Goal: Task Accomplishment & Management: Complete application form

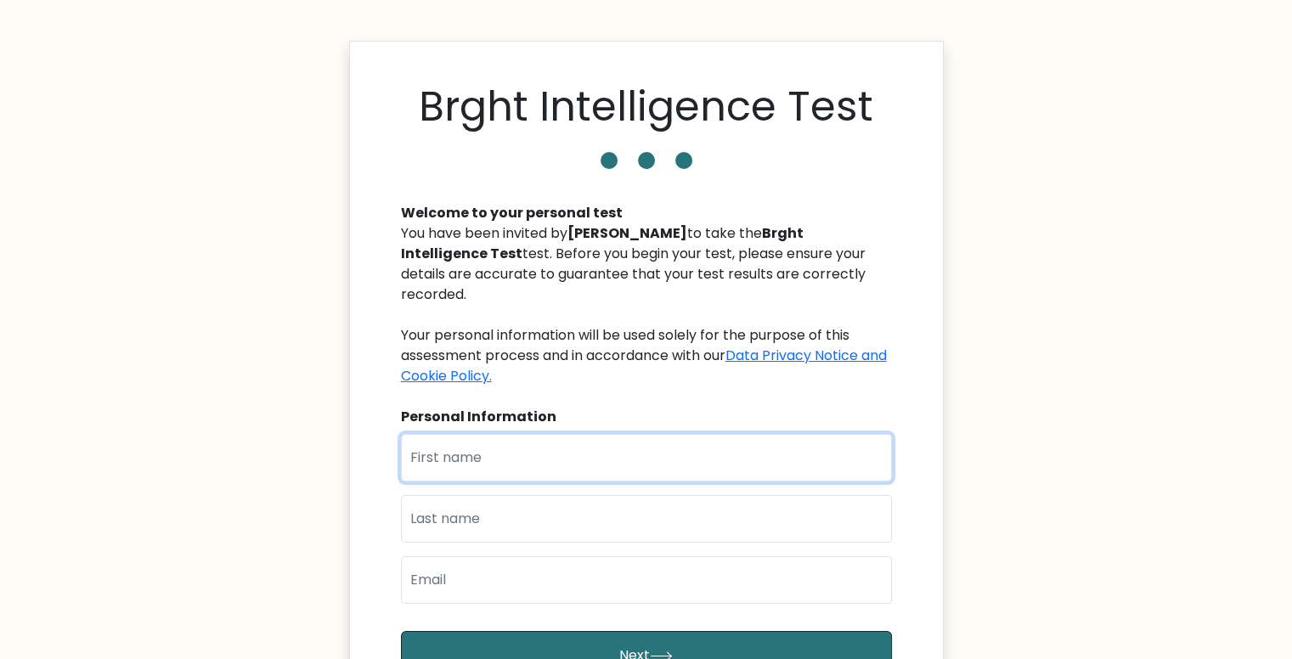
click at [551, 467] on input "text" at bounding box center [646, 458] width 491 height 48
type input "Katia"
click at [418, 517] on input "text" at bounding box center [646, 519] width 491 height 48
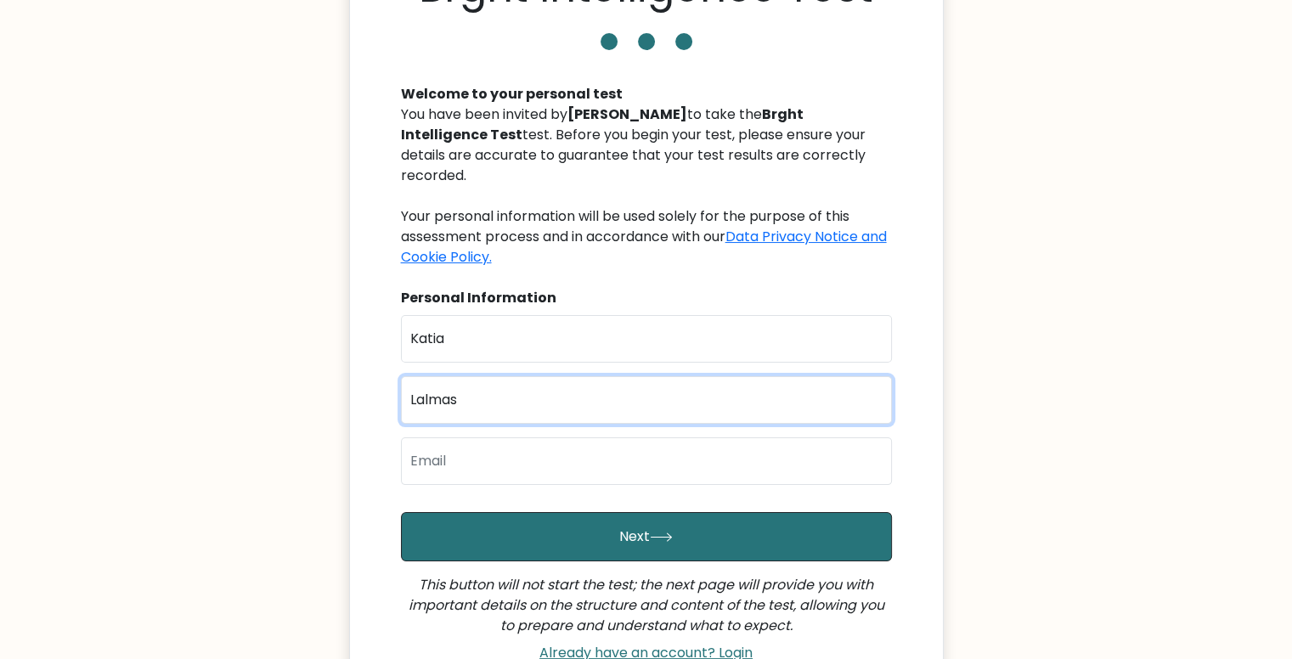
scroll to position [121, 0]
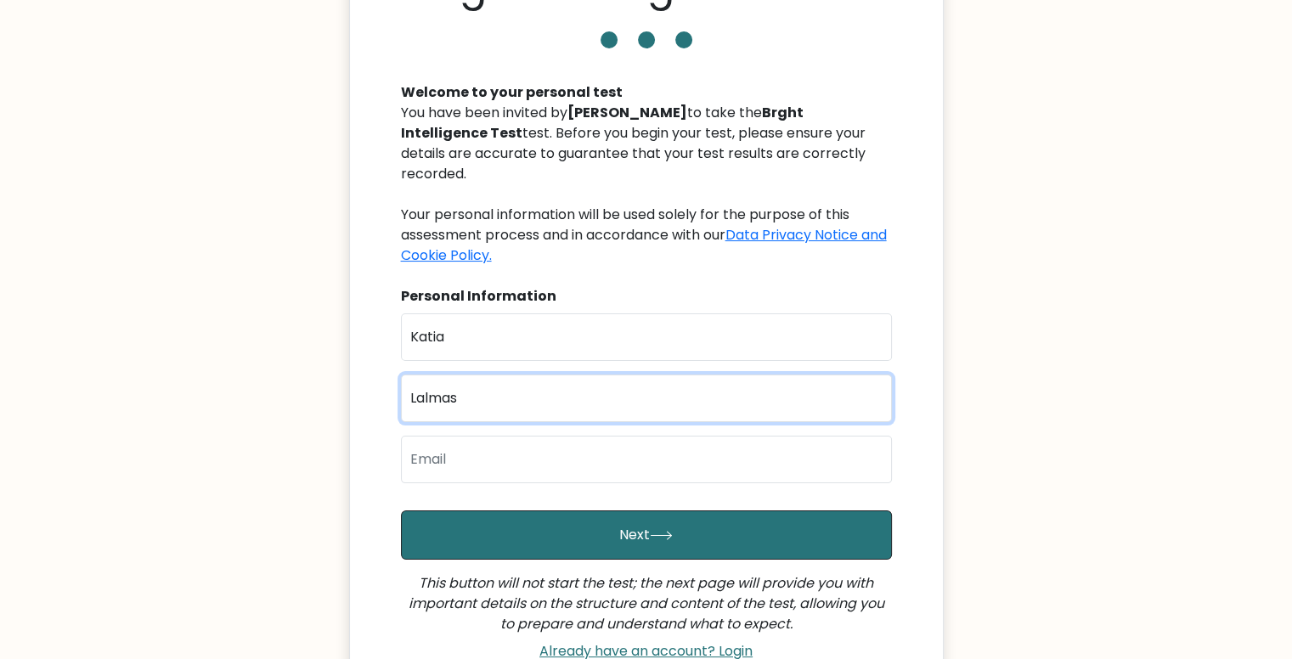
type input "Lalmas"
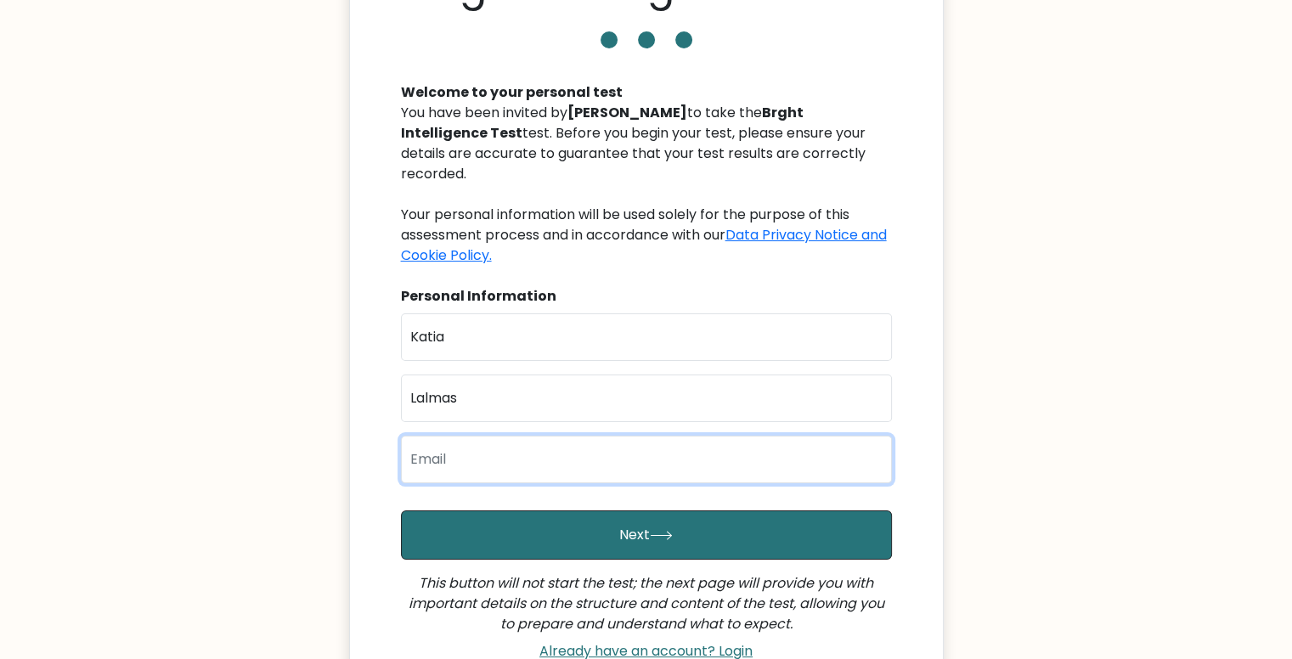
click at [461, 463] on input "email" at bounding box center [646, 460] width 491 height 48
type input "kati.lalmas@gmail.com"
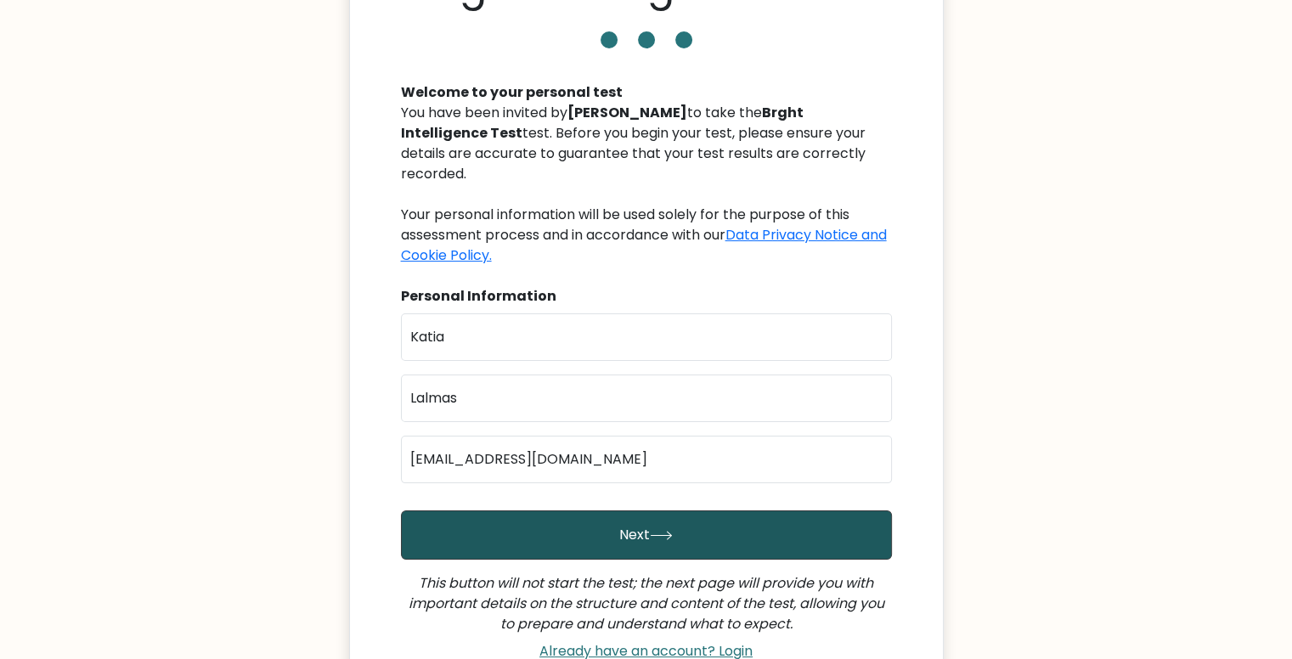
click at [568, 536] on button "Next" at bounding box center [646, 535] width 491 height 49
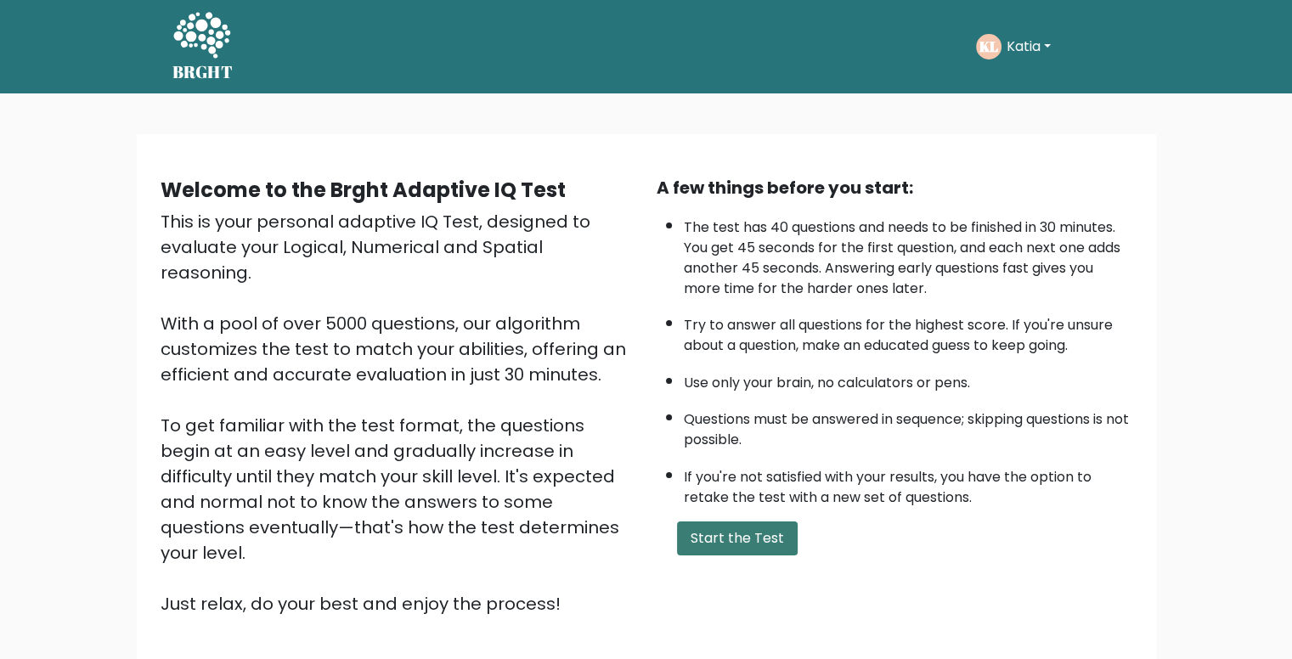
click at [707, 549] on button "Start the Test" at bounding box center [737, 539] width 121 height 34
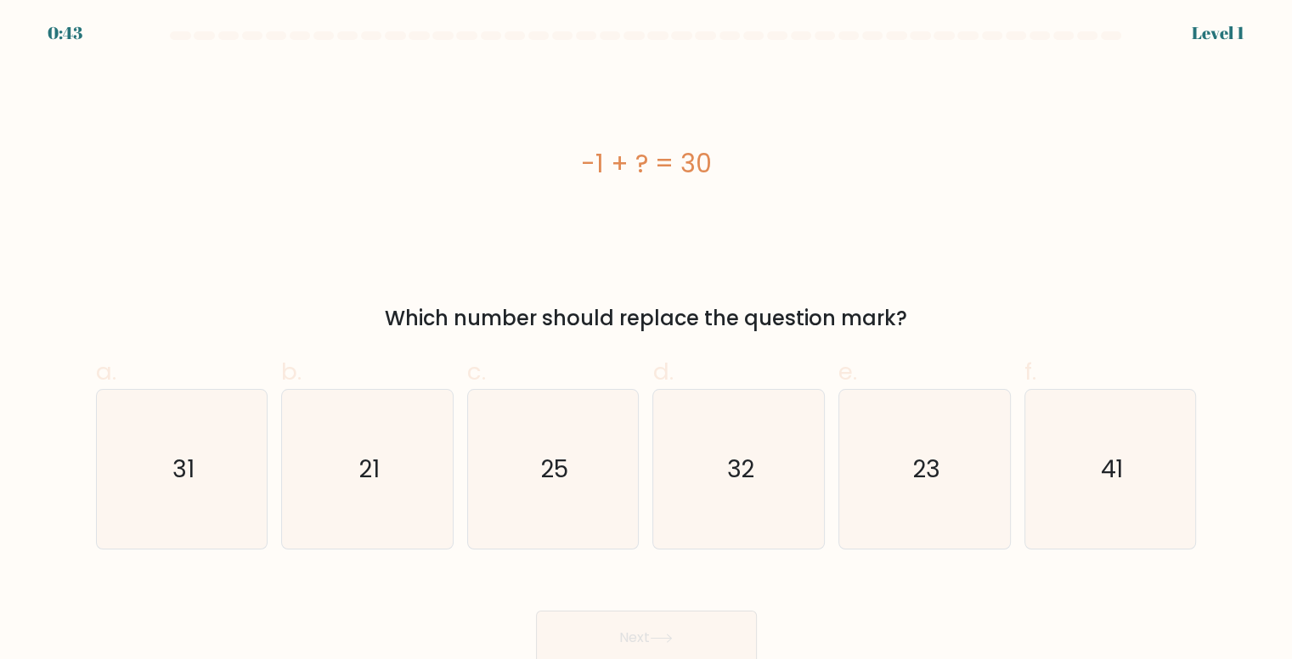
scroll to position [7, 0]
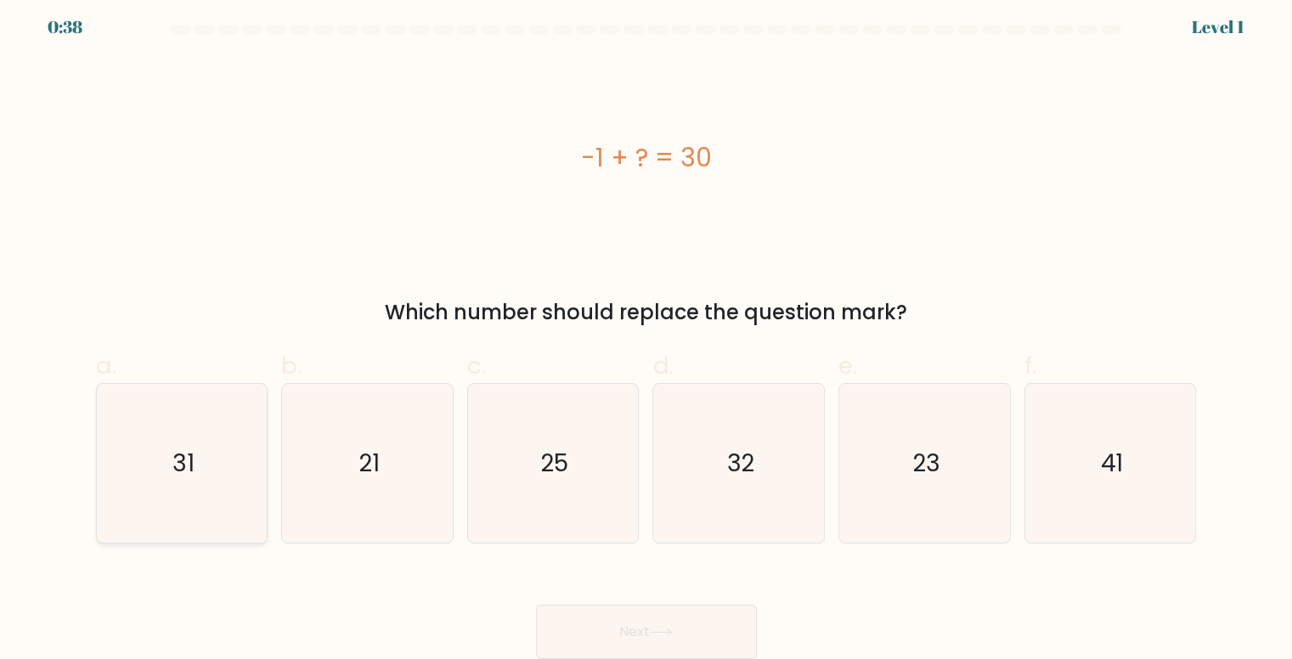
click at [146, 461] on icon "31" at bounding box center [182, 463] width 159 height 159
click at [647, 335] on input "a. 31" at bounding box center [647, 329] width 1 height 11
radio input "true"
click at [657, 633] on icon at bounding box center [661, 633] width 20 height 8
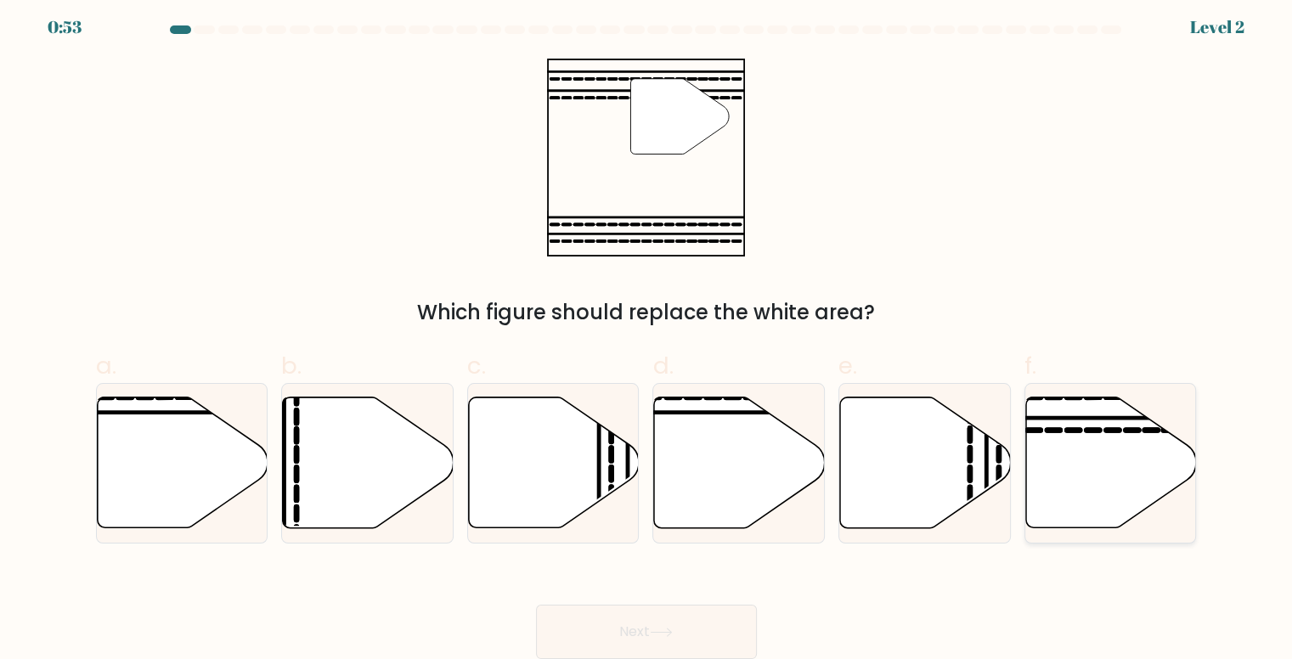
click at [1106, 431] on icon at bounding box center [1112, 431] width 13 height 0
click at [647, 335] on input "f." at bounding box center [647, 329] width 1 height 11
radio input "true"
click at [710, 634] on button "Next" at bounding box center [646, 632] width 221 height 54
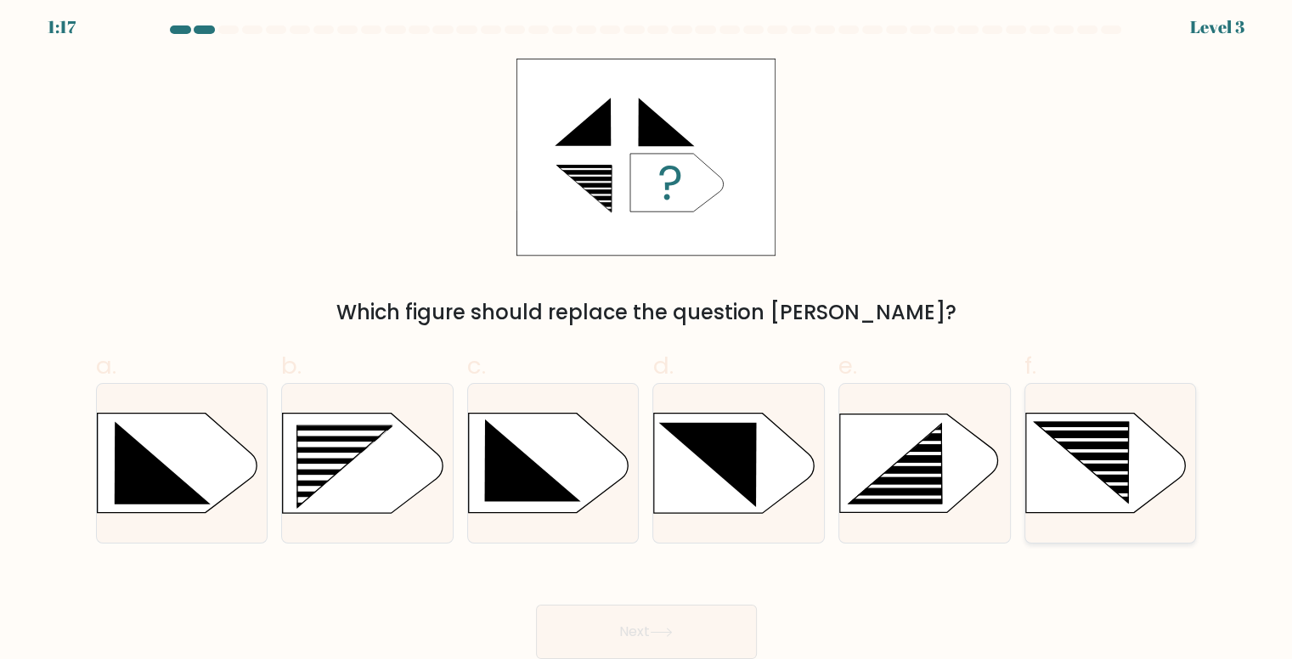
click at [1119, 439] on rect at bounding box center [1094, 440] width 135 height 4
click at [647, 335] on input "f." at bounding box center [647, 329] width 1 height 11
radio input "true"
click at [687, 624] on button "Next" at bounding box center [646, 632] width 221 height 54
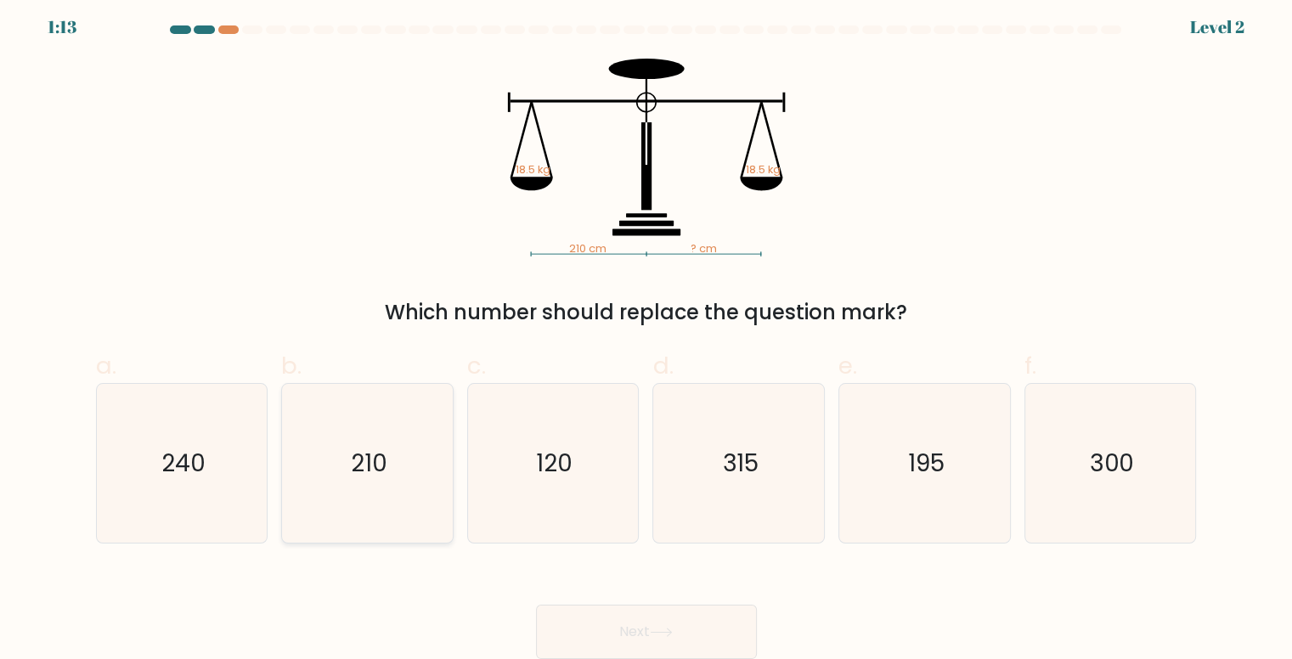
click at [373, 462] on text "210" at bounding box center [369, 463] width 37 height 33
click at [647, 335] on input "b. 210" at bounding box center [647, 329] width 1 height 11
radio input "true"
click at [605, 619] on button "Next" at bounding box center [646, 632] width 221 height 54
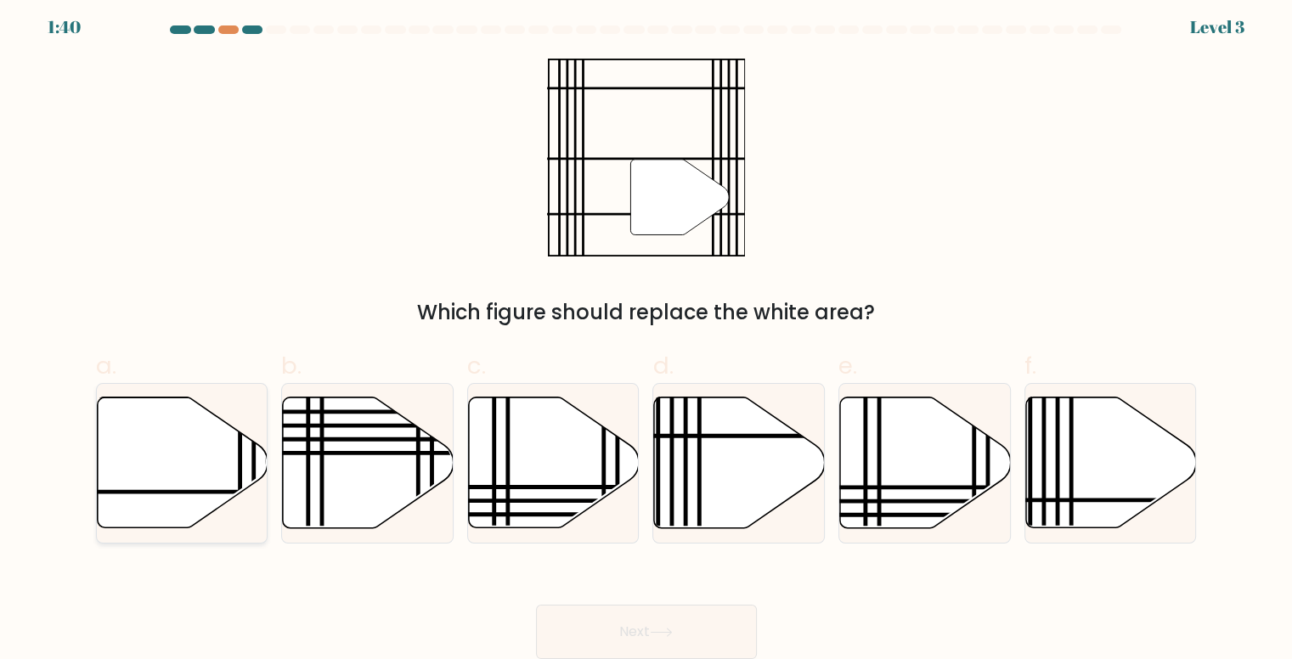
click at [212, 477] on icon at bounding box center [182, 463] width 171 height 131
click at [647, 335] on input "a." at bounding box center [647, 329] width 1 height 11
radio input "true"
click at [642, 640] on button "Next" at bounding box center [646, 632] width 221 height 54
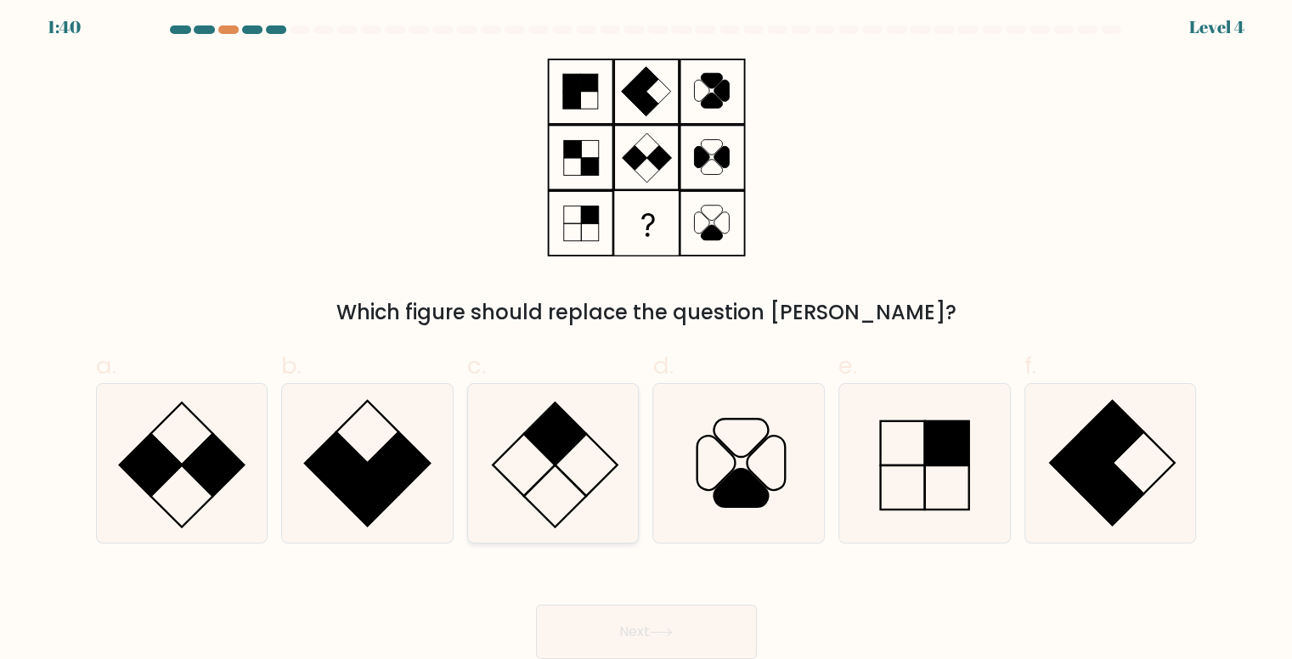
click at [536, 487] on icon at bounding box center [553, 463] width 159 height 159
click at [647, 335] on input "c." at bounding box center [647, 329] width 1 height 11
radio input "true"
click at [616, 615] on button "Next" at bounding box center [646, 632] width 221 height 54
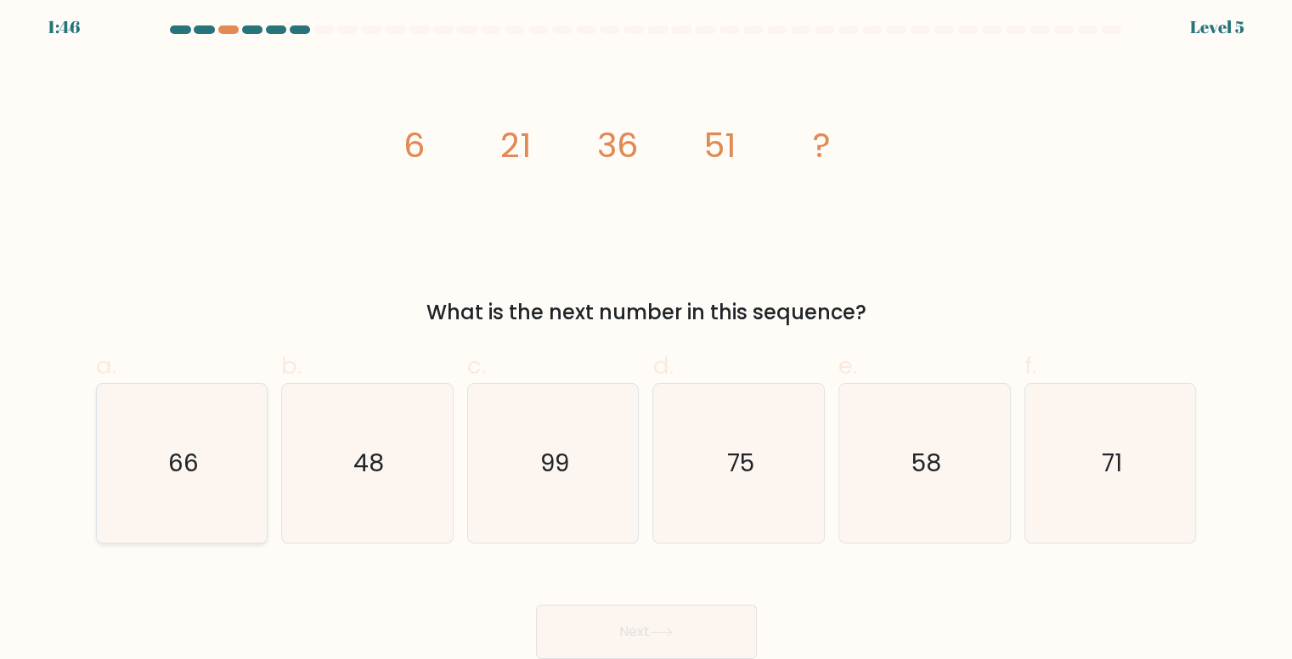
click at [195, 485] on icon "66" at bounding box center [182, 463] width 159 height 159
click at [647, 335] on input "a. 66" at bounding box center [647, 329] width 1 height 11
radio input "true"
click at [668, 629] on icon at bounding box center [661, 632] width 23 height 9
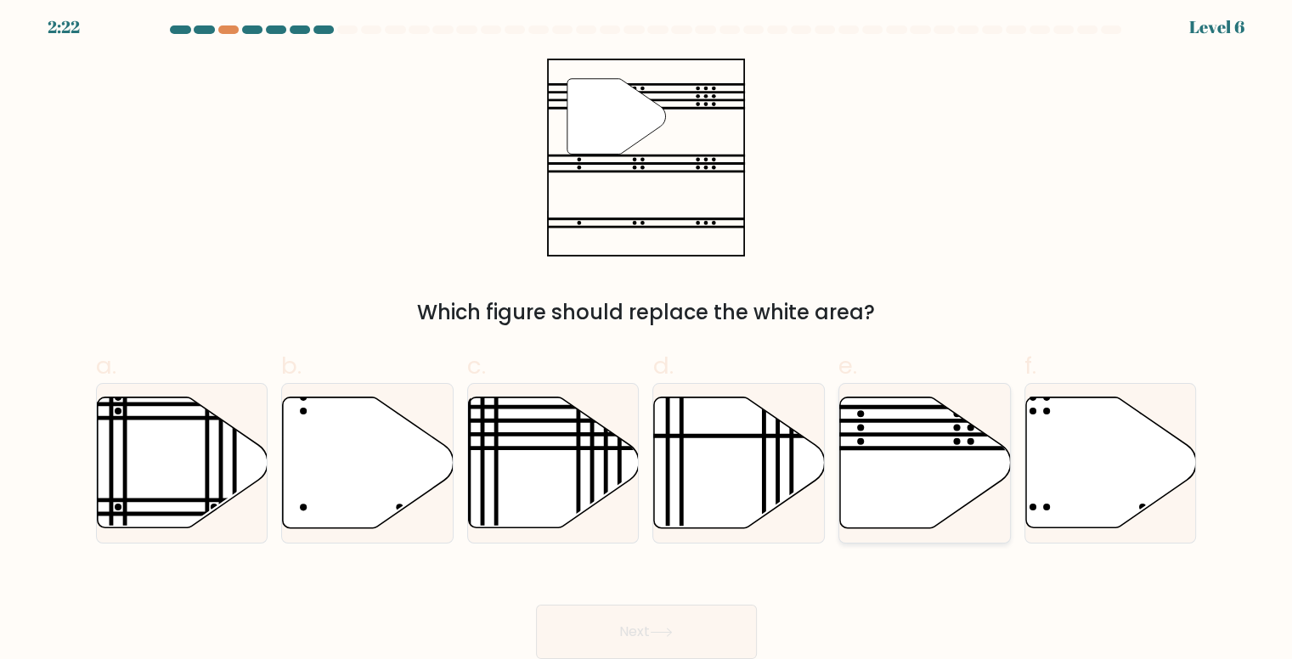
click at [930, 449] on line at bounding box center [978, 449] width 344 height 0
click at [647, 335] on input "e." at bounding box center [647, 329] width 1 height 11
radio input "true"
click at [665, 625] on button "Next" at bounding box center [646, 632] width 221 height 54
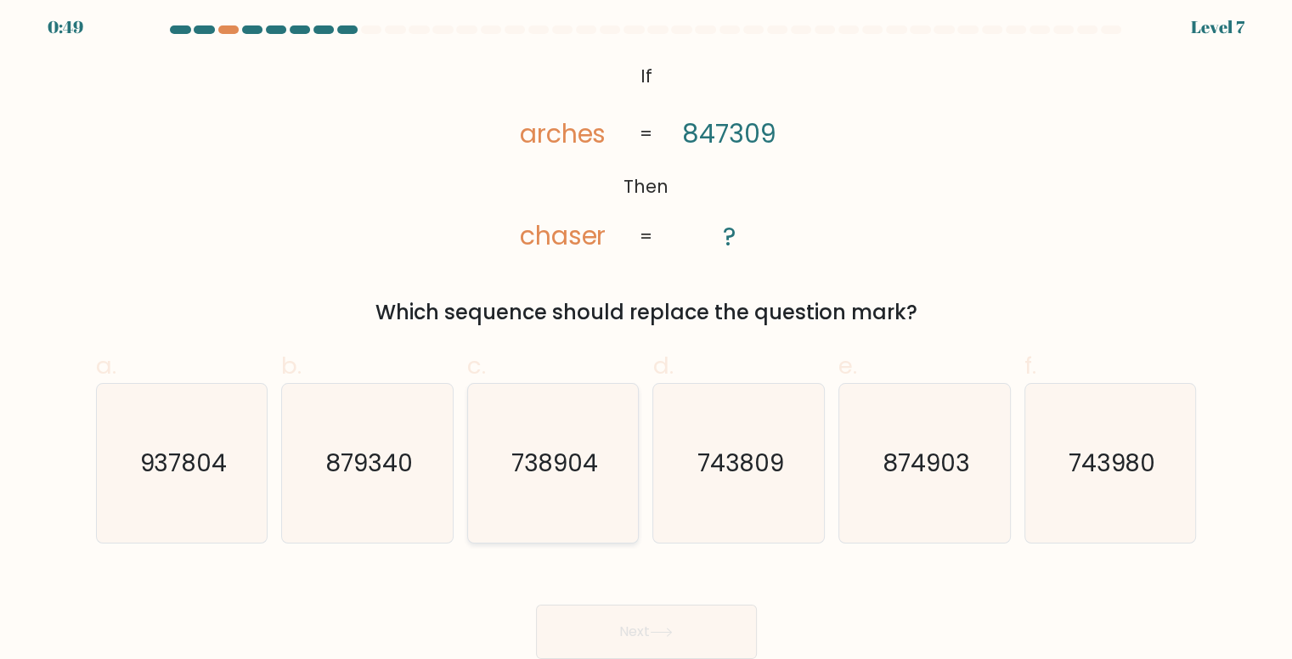
click at [557, 466] on text "738904" at bounding box center [555, 463] width 88 height 33
click at [647, 335] on input "c. 738904" at bounding box center [647, 329] width 1 height 11
radio input "true"
click at [727, 623] on button "Next" at bounding box center [646, 632] width 221 height 54
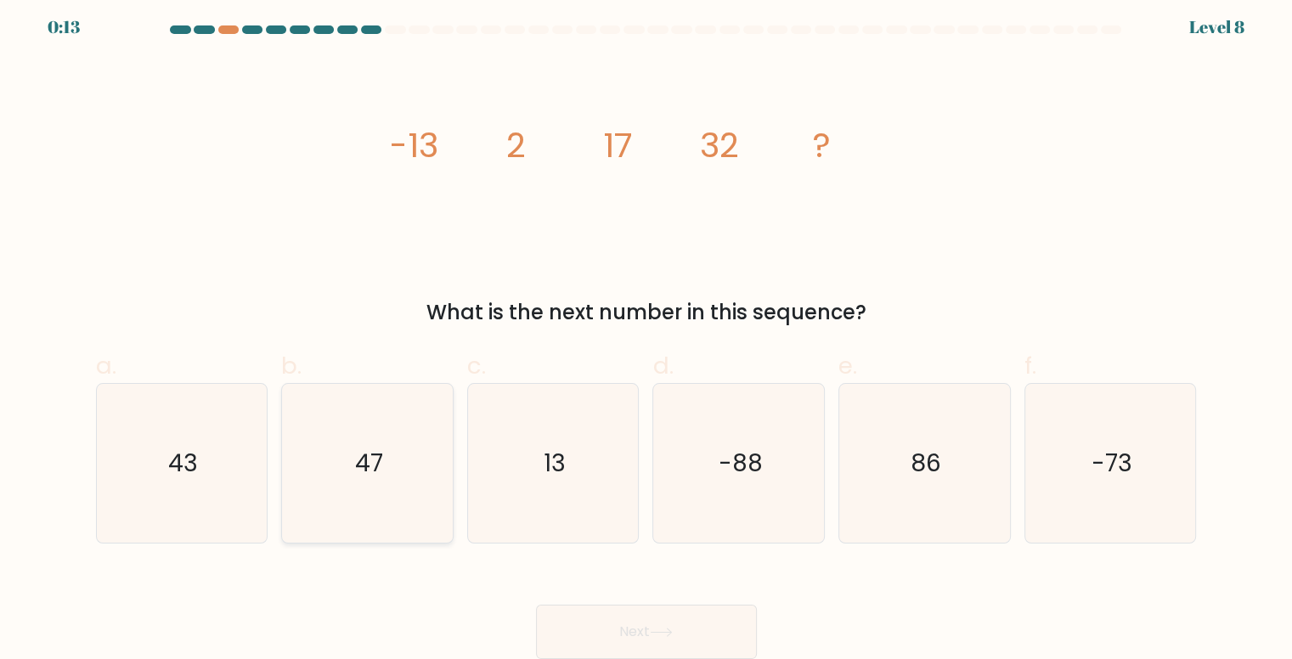
click at [361, 487] on icon "47" at bounding box center [367, 463] width 159 height 159
click at [647, 335] on input "b. 47" at bounding box center [647, 329] width 1 height 11
radio input "true"
click at [651, 636] on button "Next" at bounding box center [646, 632] width 221 height 54
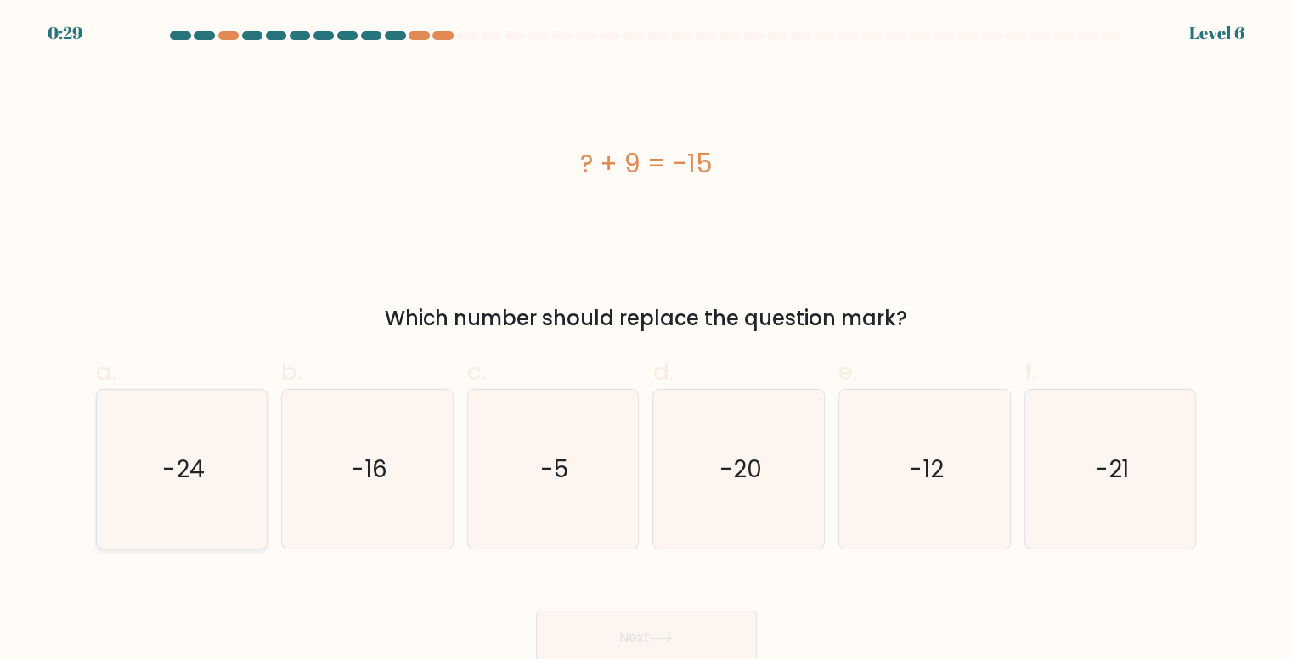
click at [133, 490] on icon "-24" at bounding box center [182, 469] width 159 height 159
click at [647, 341] on input "a. -24" at bounding box center [647, 335] width 1 height 11
radio input "true"
click at [624, 635] on button "Next" at bounding box center [646, 638] width 221 height 54
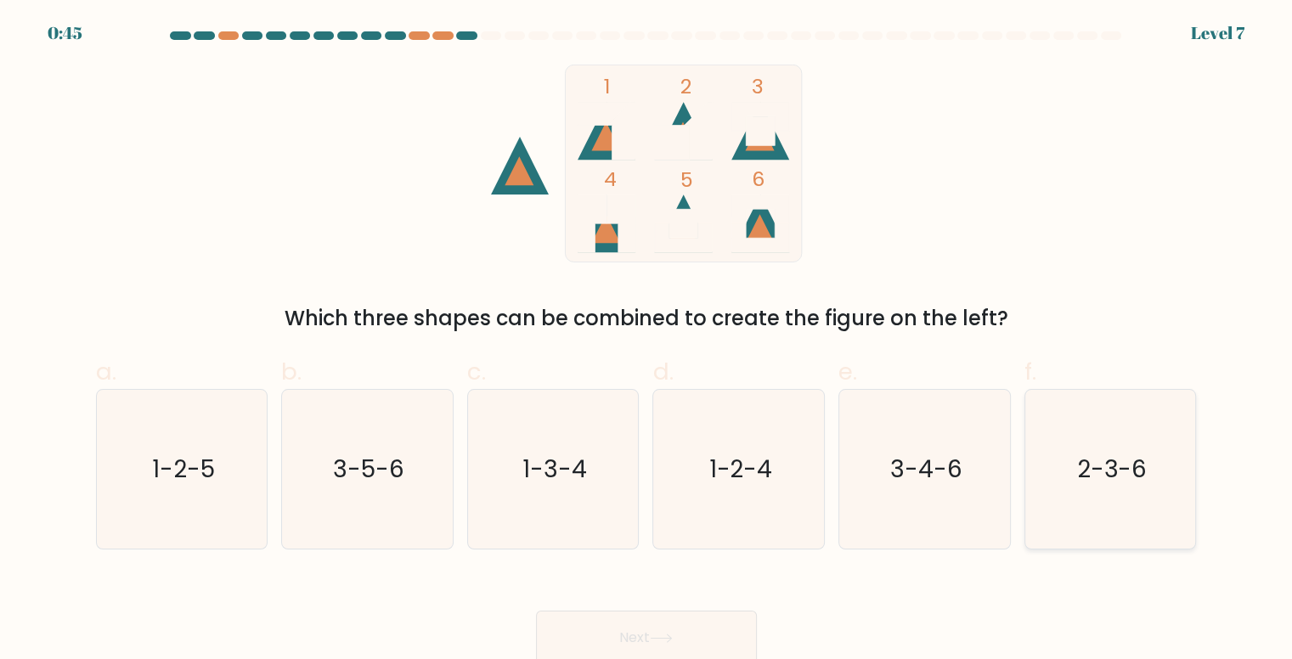
click at [1108, 493] on icon "2-3-6" at bounding box center [1111, 469] width 159 height 159
click at [647, 341] on input "f. 2-3-6" at bounding box center [647, 335] width 1 height 11
radio input "true"
click at [670, 618] on button "Next" at bounding box center [646, 638] width 221 height 54
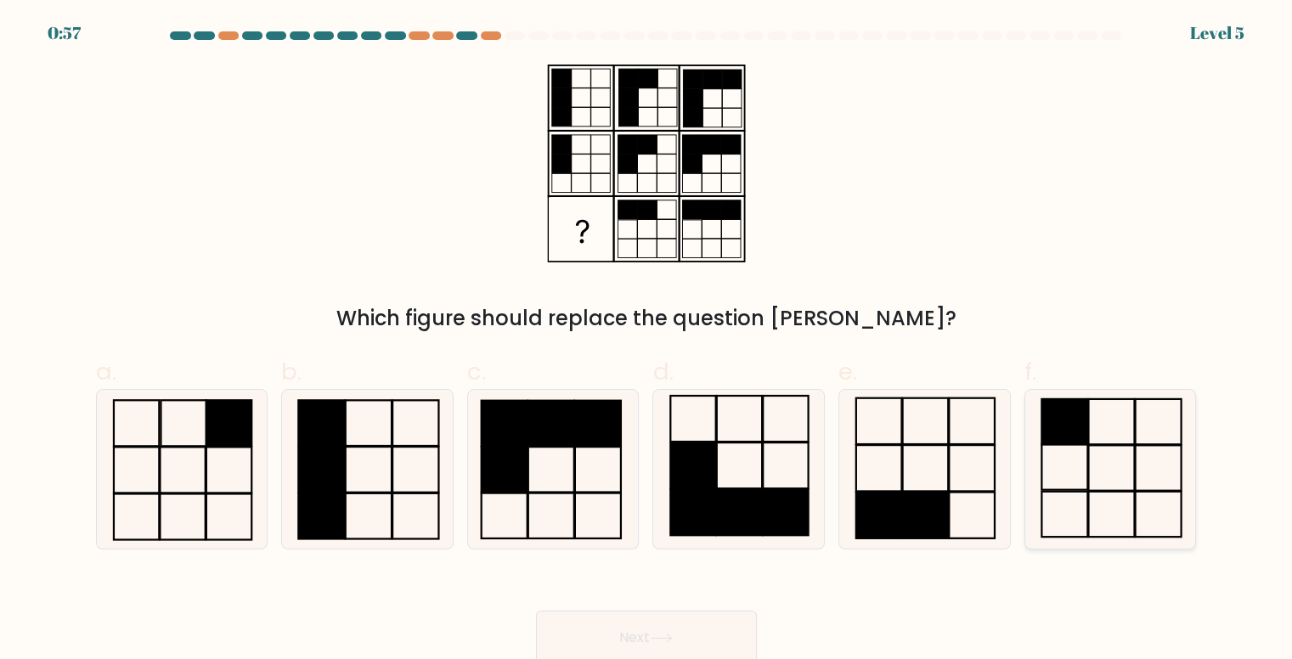
click at [1117, 494] on rect at bounding box center [1111, 515] width 46 height 46
click at [647, 341] on input "f." at bounding box center [647, 335] width 1 height 11
radio input "true"
click at [690, 624] on button "Next" at bounding box center [646, 638] width 221 height 54
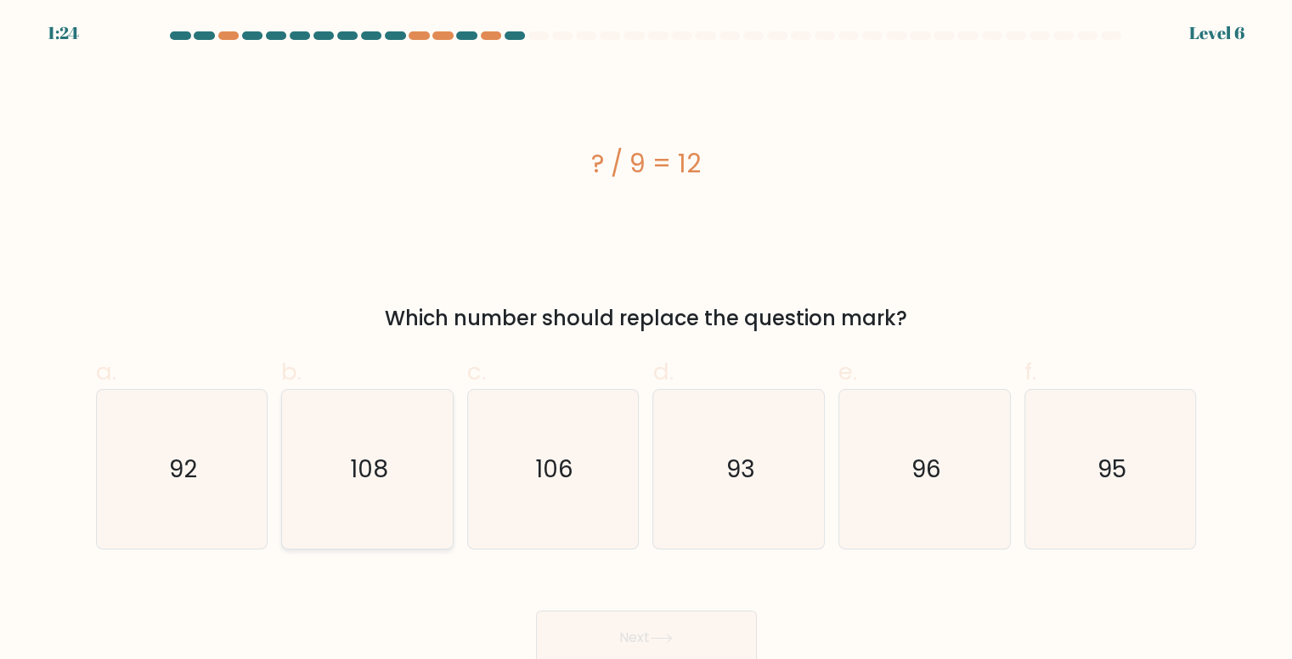
click at [316, 489] on icon "108" at bounding box center [367, 469] width 159 height 159
click at [647, 341] on input "b. 108" at bounding box center [647, 335] width 1 height 11
radio input "true"
click at [584, 624] on button "Next" at bounding box center [646, 638] width 221 height 54
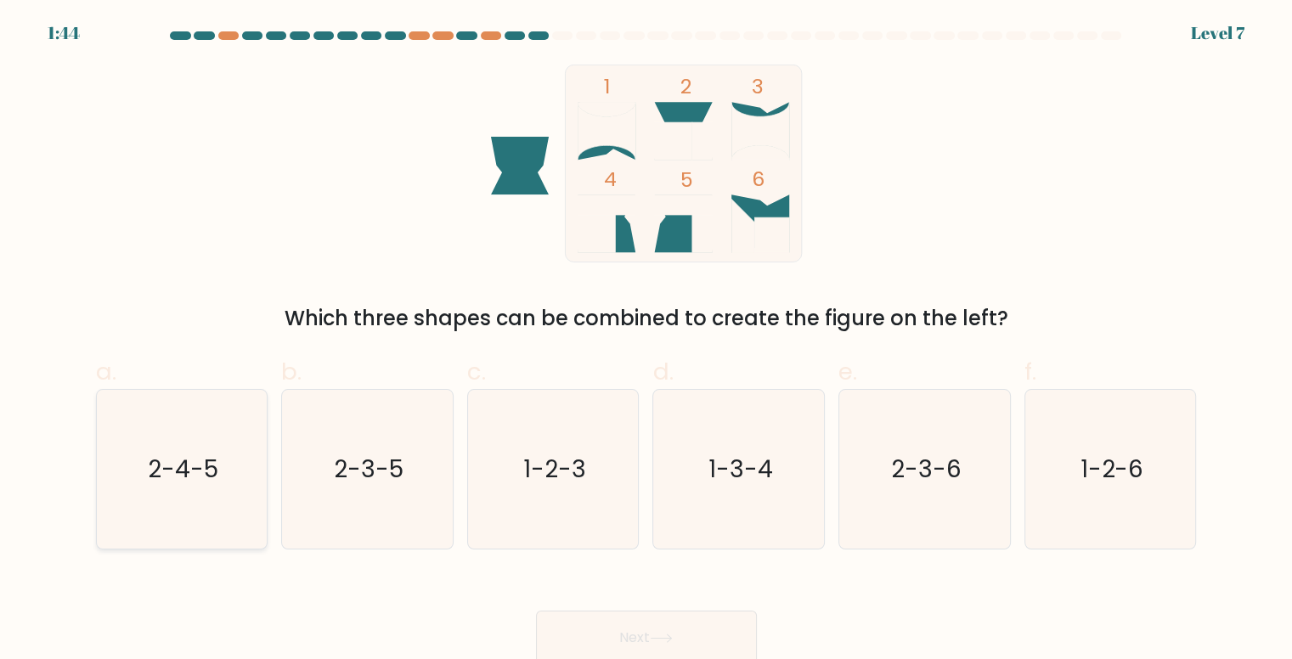
click at [211, 500] on icon "2-4-5" at bounding box center [182, 469] width 159 height 159
click at [647, 341] on input "a. 2-4-5" at bounding box center [647, 335] width 1 height 11
radio input "true"
click at [656, 625] on button "Next" at bounding box center [646, 638] width 221 height 54
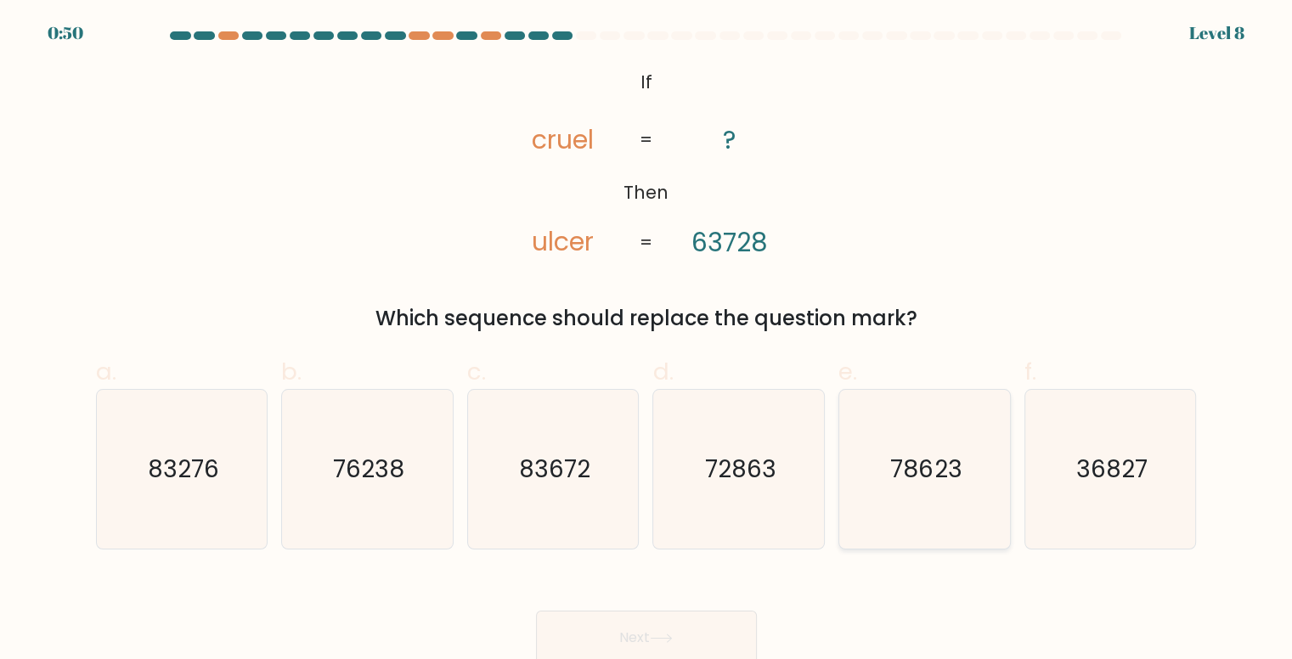
click at [949, 487] on icon "78623" at bounding box center [924, 469] width 159 height 159
click at [647, 341] on input "e. 78623" at bounding box center [647, 335] width 1 height 11
radio input "true"
click at [664, 634] on button "Next" at bounding box center [646, 638] width 221 height 54
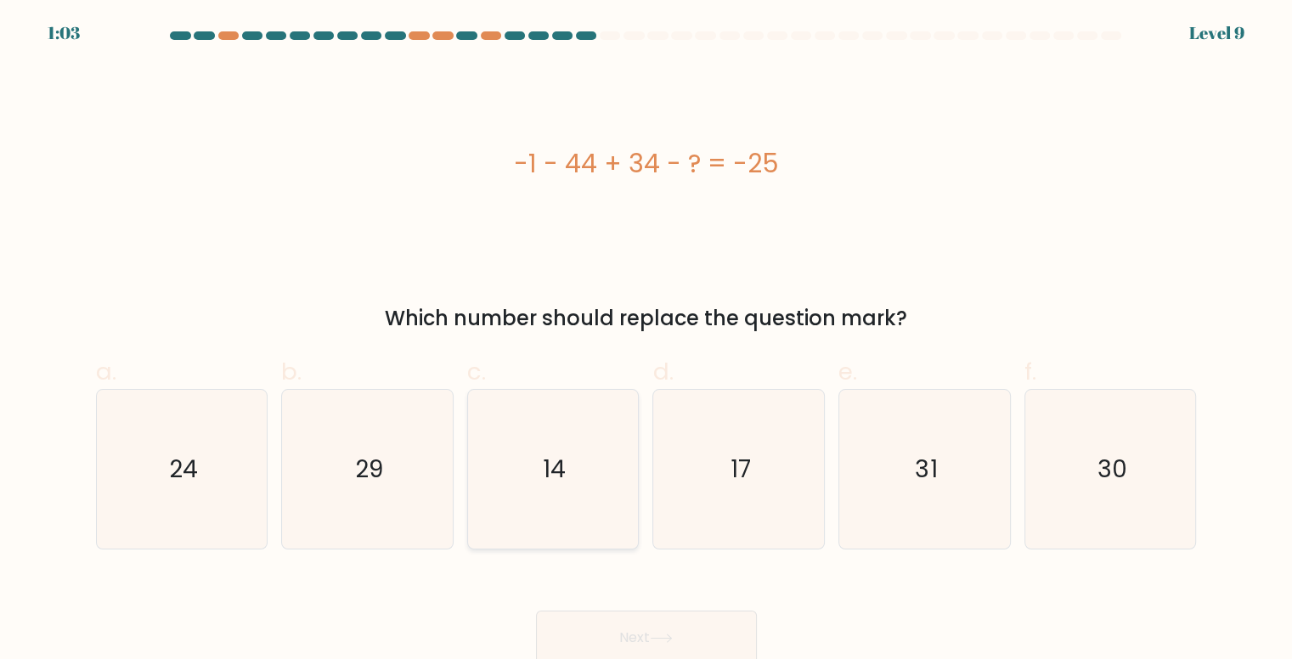
click at [513, 502] on icon "14" at bounding box center [553, 469] width 159 height 159
click at [647, 341] on input "c. 14" at bounding box center [647, 335] width 1 height 11
radio input "true"
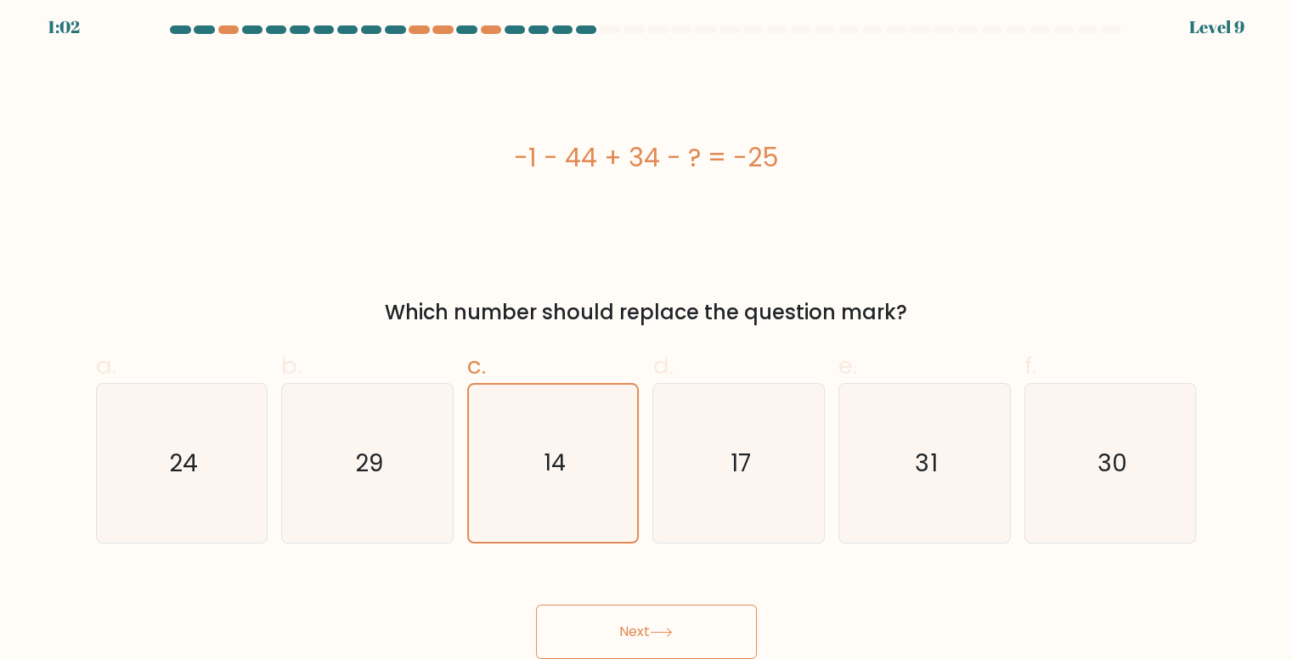
click at [650, 615] on button "Next" at bounding box center [646, 632] width 221 height 54
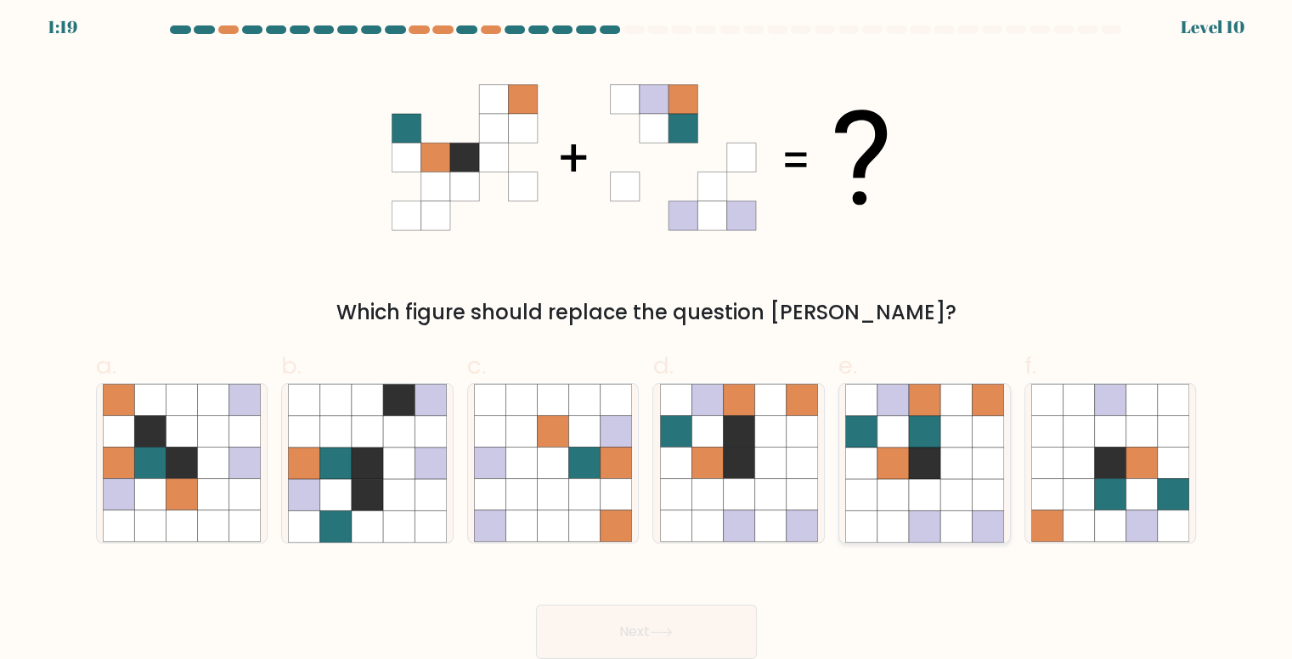
click at [929, 479] on icon at bounding box center [924, 494] width 31 height 31
click at [647, 335] on input "e." at bounding box center [647, 329] width 1 height 11
radio input "true"
click at [681, 633] on button "Next" at bounding box center [646, 632] width 221 height 54
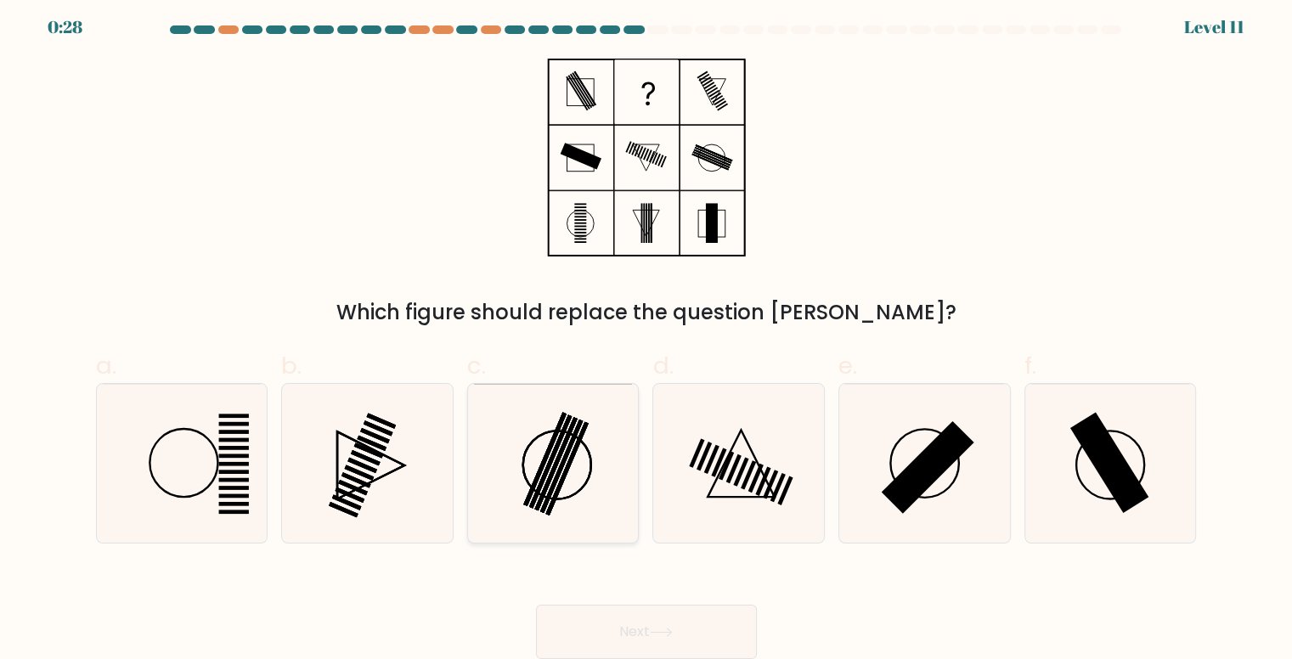
click at [534, 480] on rect at bounding box center [544, 460] width 42 height 94
click at [647, 335] on input "c." at bounding box center [647, 329] width 1 height 11
radio input "true"
click at [654, 639] on button "Next" at bounding box center [646, 632] width 221 height 54
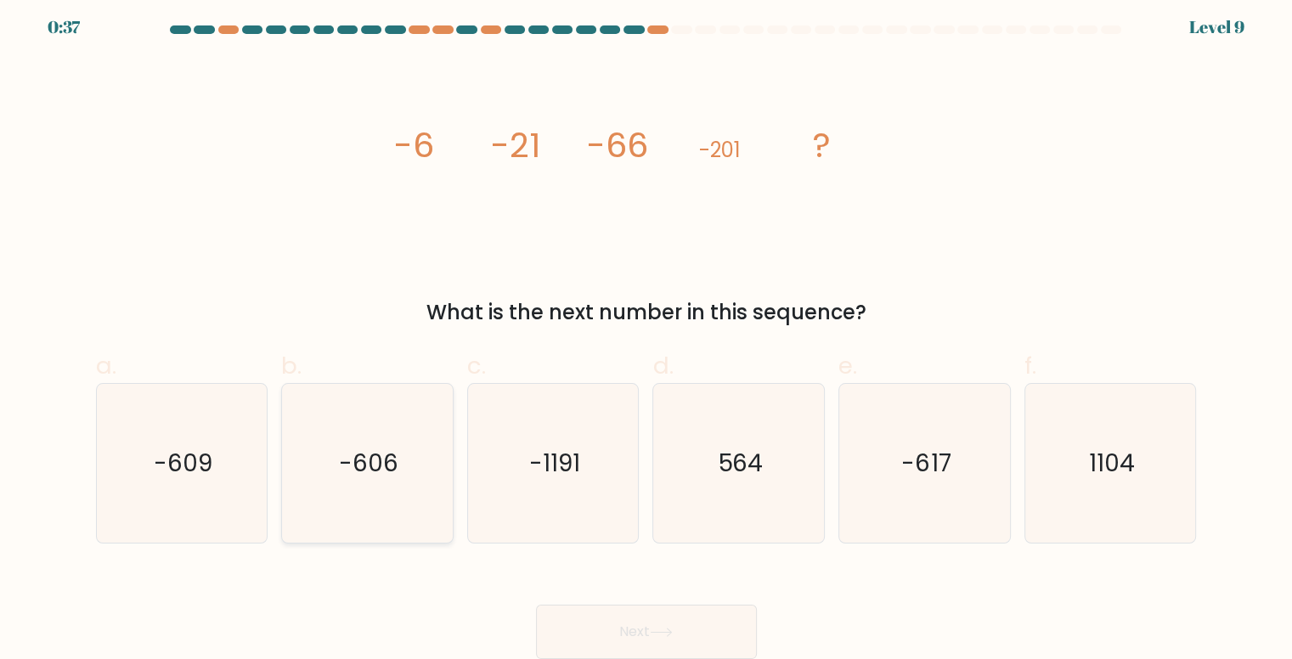
click at [391, 461] on text "-606" at bounding box center [368, 463] width 59 height 33
click at [647, 335] on input "b. -606" at bounding box center [647, 329] width 1 height 11
radio input "true"
click at [652, 625] on button "Next" at bounding box center [646, 632] width 221 height 54
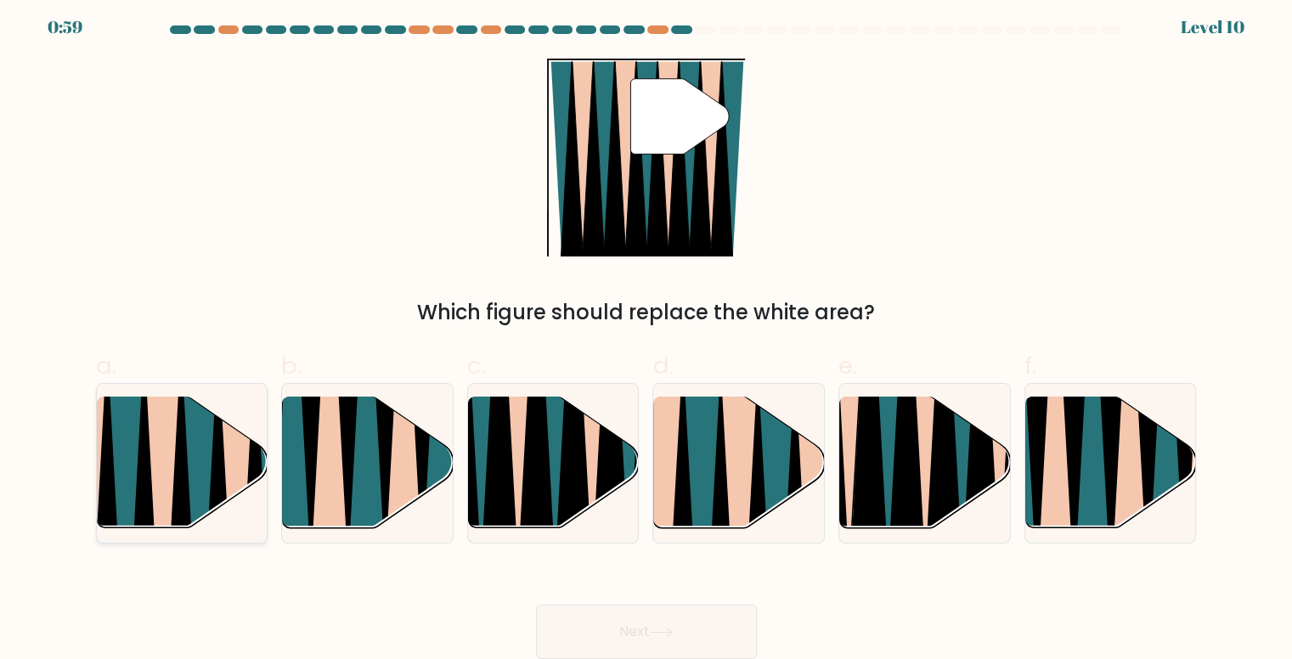
click at [189, 482] on icon at bounding box center [200, 538] width 37 height 341
click at [647, 335] on input "a." at bounding box center [647, 329] width 1 height 11
radio input "true"
click at [633, 623] on button "Next" at bounding box center [646, 632] width 221 height 54
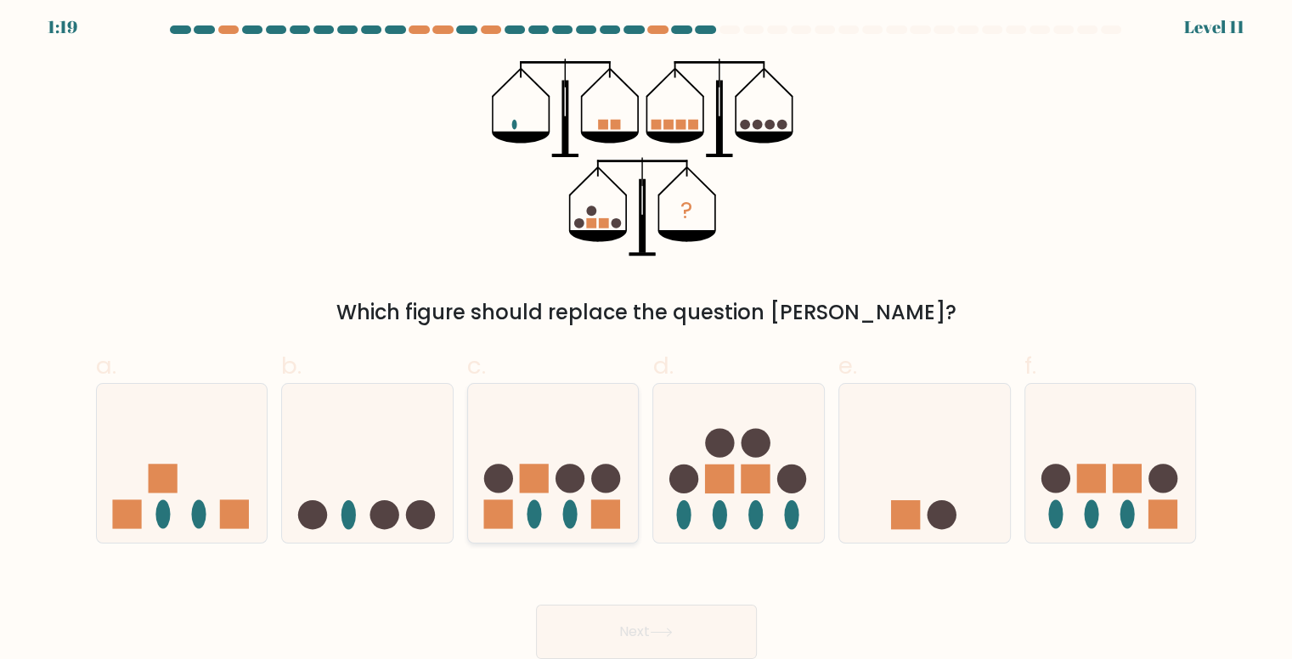
click at [531, 467] on rect at bounding box center [534, 479] width 29 height 29
click at [647, 335] on input "c." at bounding box center [647, 329] width 1 height 11
radio input "true"
click at [637, 626] on button "Next" at bounding box center [646, 632] width 221 height 54
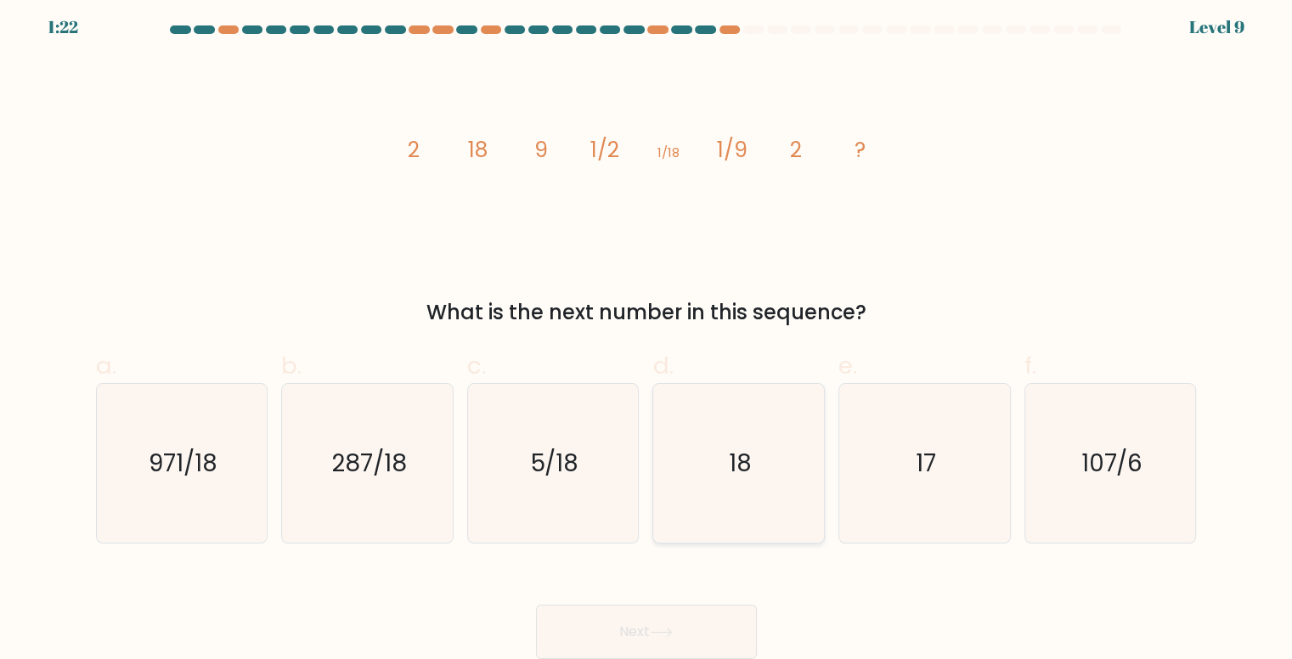
click at [735, 493] on icon "18" at bounding box center [739, 463] width 159 height 159
click at [647, 335] on input "d. 18" at bounding box center [647, 329] width 1 height 11
radio input "true"
click at [692, 612] on button "Next" at bounding box center [646, 632] width 221 height 54
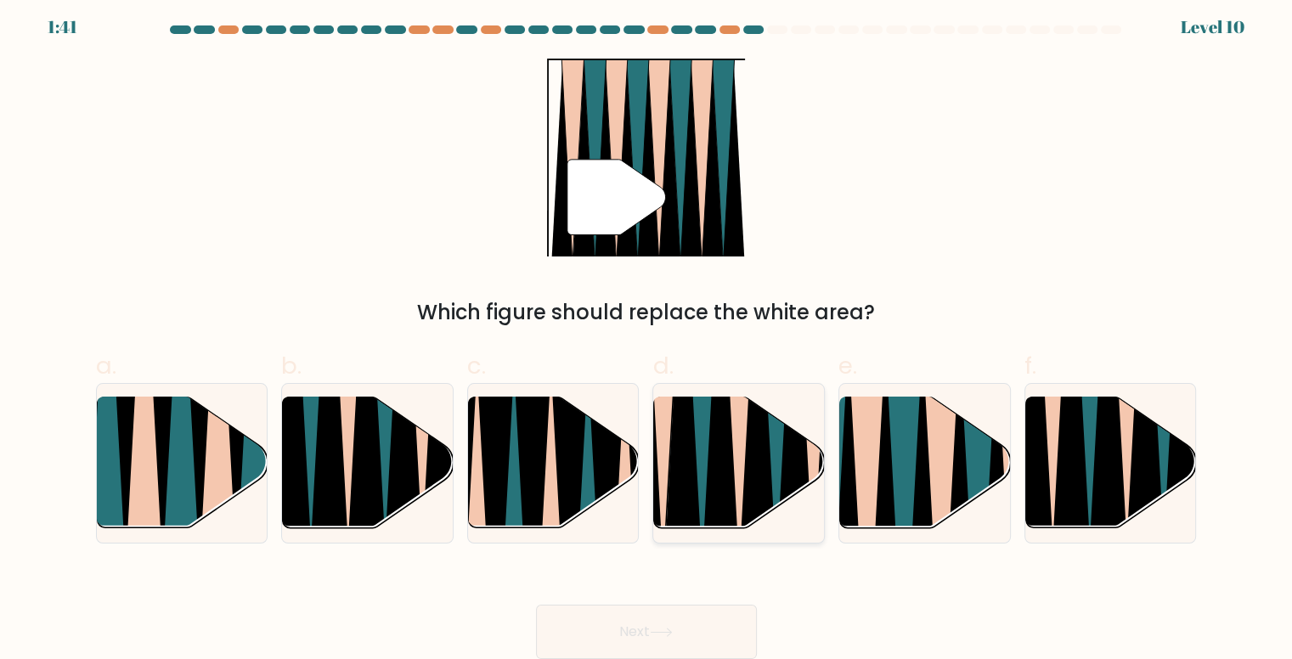
click at [739, 467] on icon at bounding box center [740, 395] width 38 height 342
click at [647, 335] on input "d." at bounding box center [647, 329] width 1 height 11
radio input "true"
click at [608, 634] on button "Next" at bounding box center [646, 632] width 221 height 54
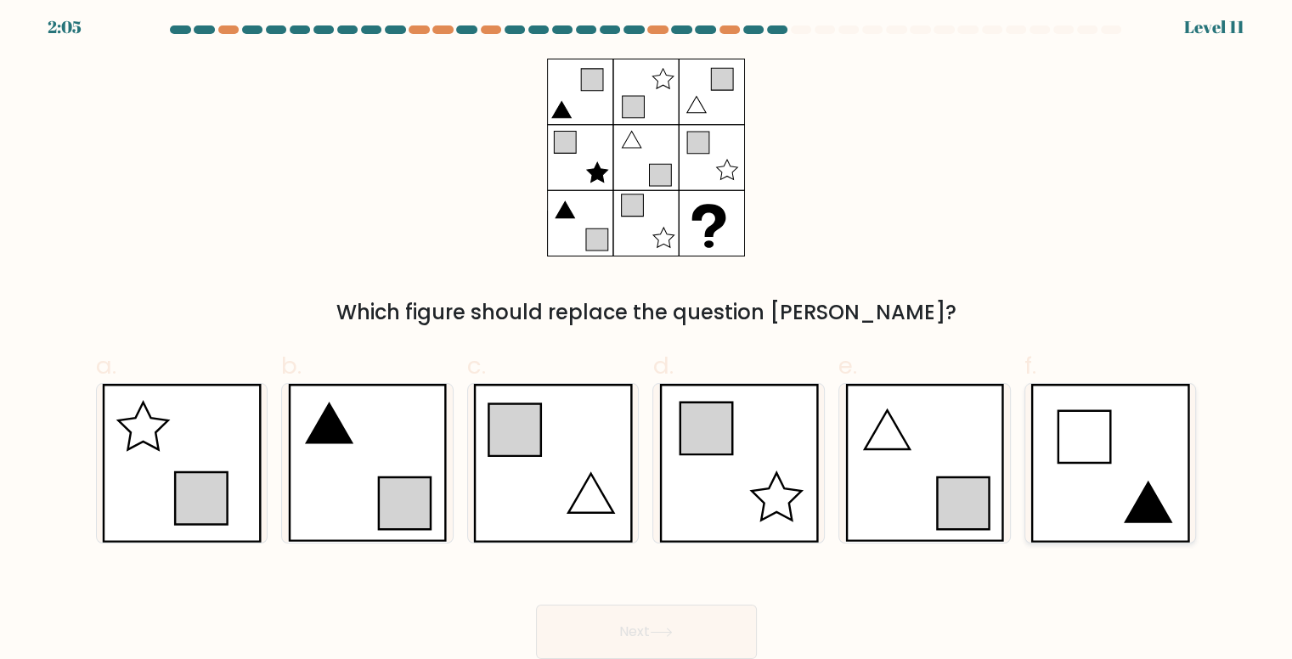
click at [1104, 438] on icon at bounding box center [1085, 437] width 52 height 52
click at [647, 335] on input "f." at bounding box center [647, 329] width 1 height 11
radio input "true"
click at [673, 630] on icon at bounding box center [661, 632] width 23 height 9
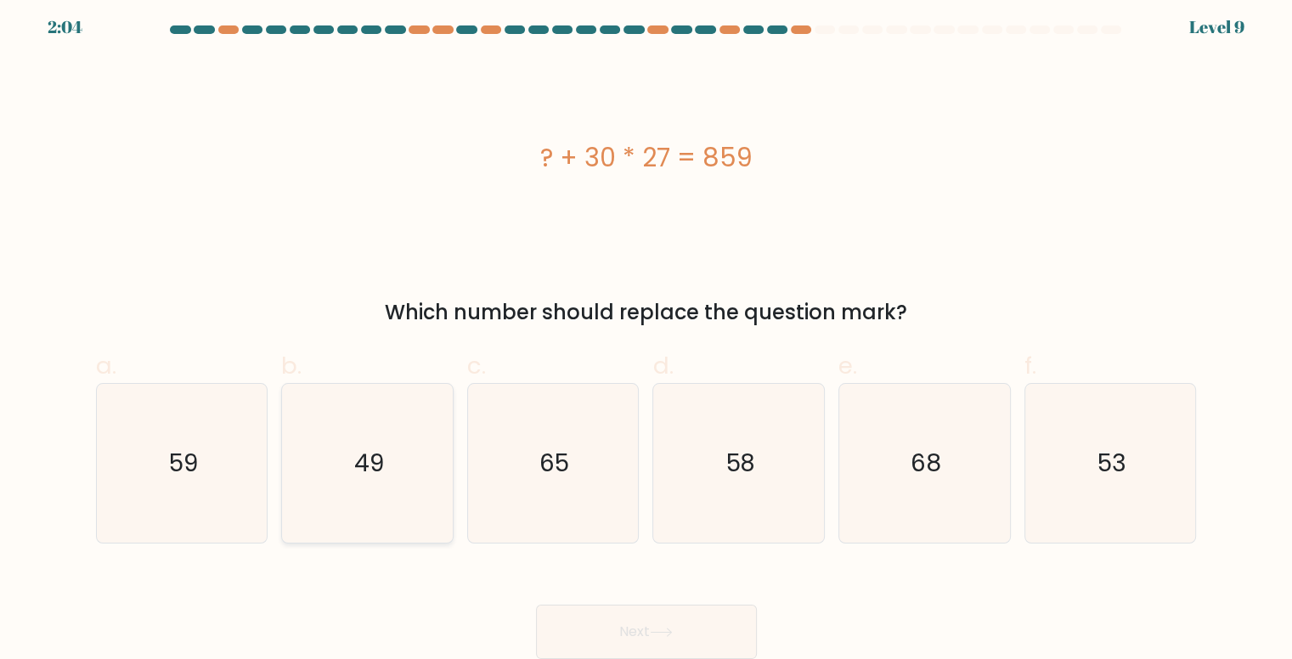
click at [349, 467] on icon "49" at bounding box center [367, 463] width 159 height 159
click at [647, 335] on input "b. 49" at bounding box center [647, 329] width 1 height 11
radio input "true"
click at [636, 625] on button "Next" at bounding box center [646, 632] width 221 height 54
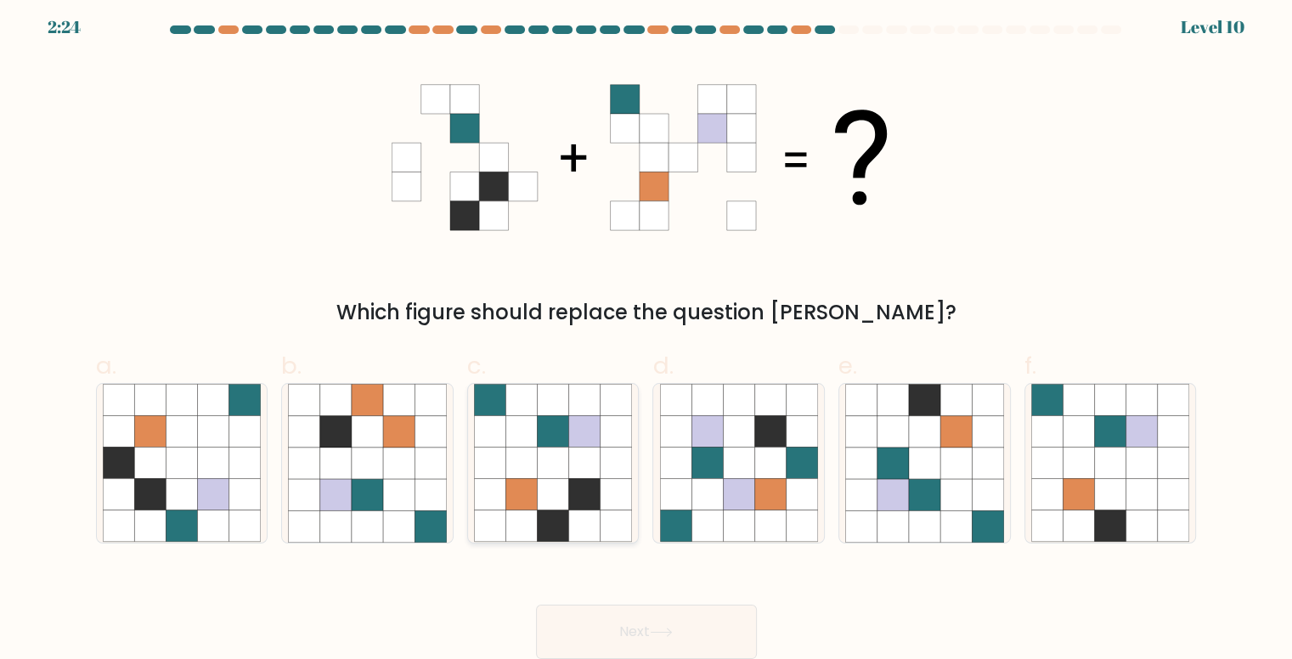
click at [547, 441] on icon at bounding box center [553, 431] width 31 height 31
click at [647, 335] on input "c." at bounding box center [647, 329] width 1 height 11
radio input "true"
click at [636, 631] on button "Next" at bounding box center [646, 632] width 221 height 54
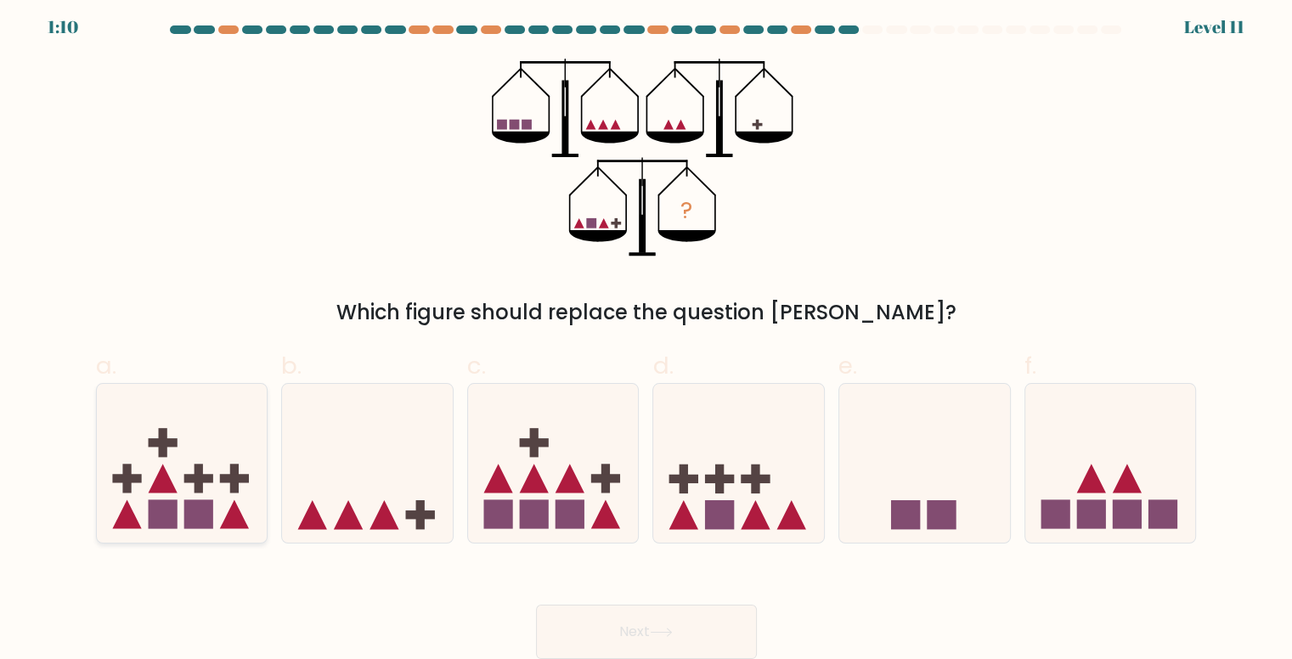
click at [206, 472] on icon at bounding box center [182, 463] width 171 height 141
click at [647, 335] on input "a." at bounding box center [647, 329] width 1 height 11
radio input "true"
click at [557, 623] on button "Next" at bounding box center [646, 632] width 221 height 54
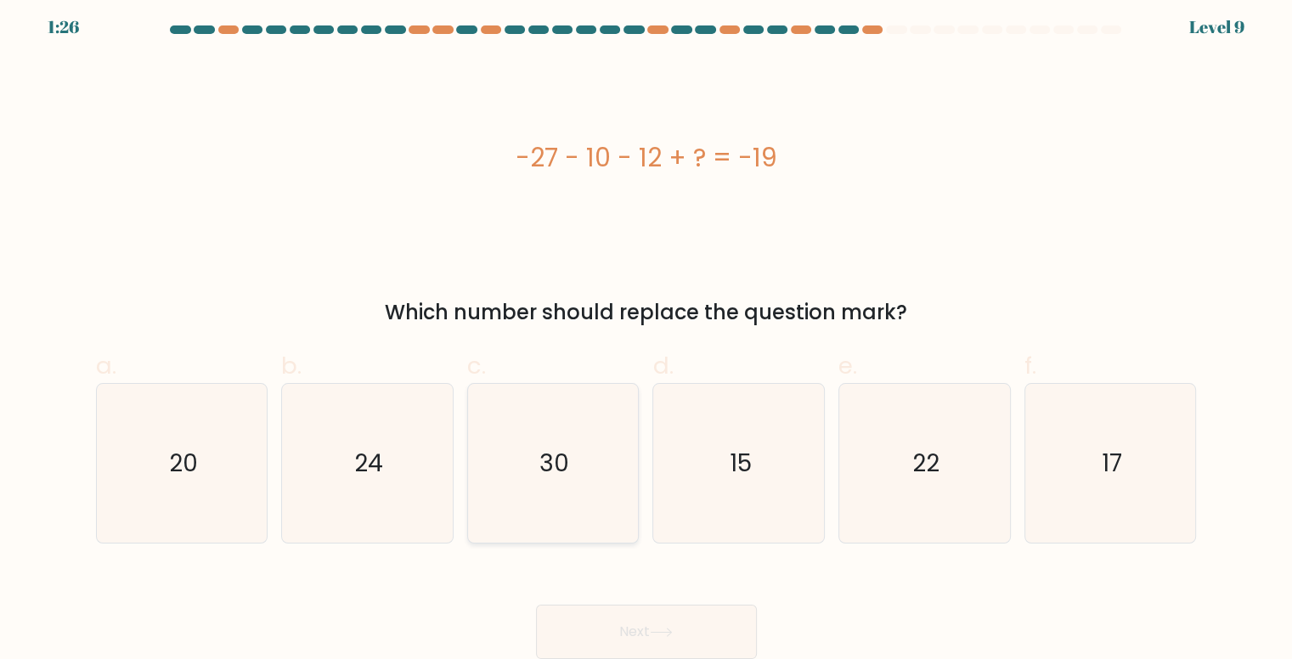
click at [552, 489] on icon "30" at bounding box center [553, 463] width 159 height 159
click at [647, 335] on input "c. 30" at bounding box center [647, 329] width 1 height 11
radio input "true"
click at [630, 632] on button "Next" at bounding box center [646, 632] width 221 height 54
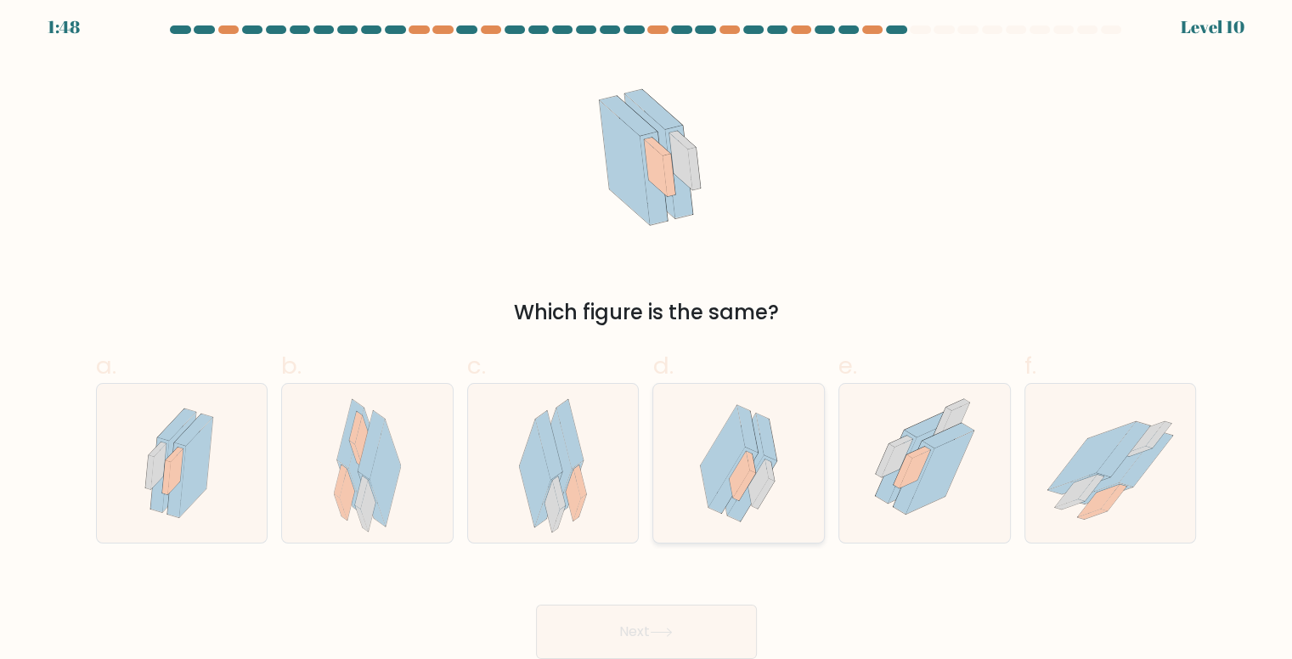
click at [759, 467] on icon at bounding box center [752, 487] width 49 height 65
click at [647, 335] on input "d." at bounding box center [647, 329] width 1 height 11
radio input "true"
click at [668, 642] on button "Next" at bounding box center [646, 632] width 221 height 54
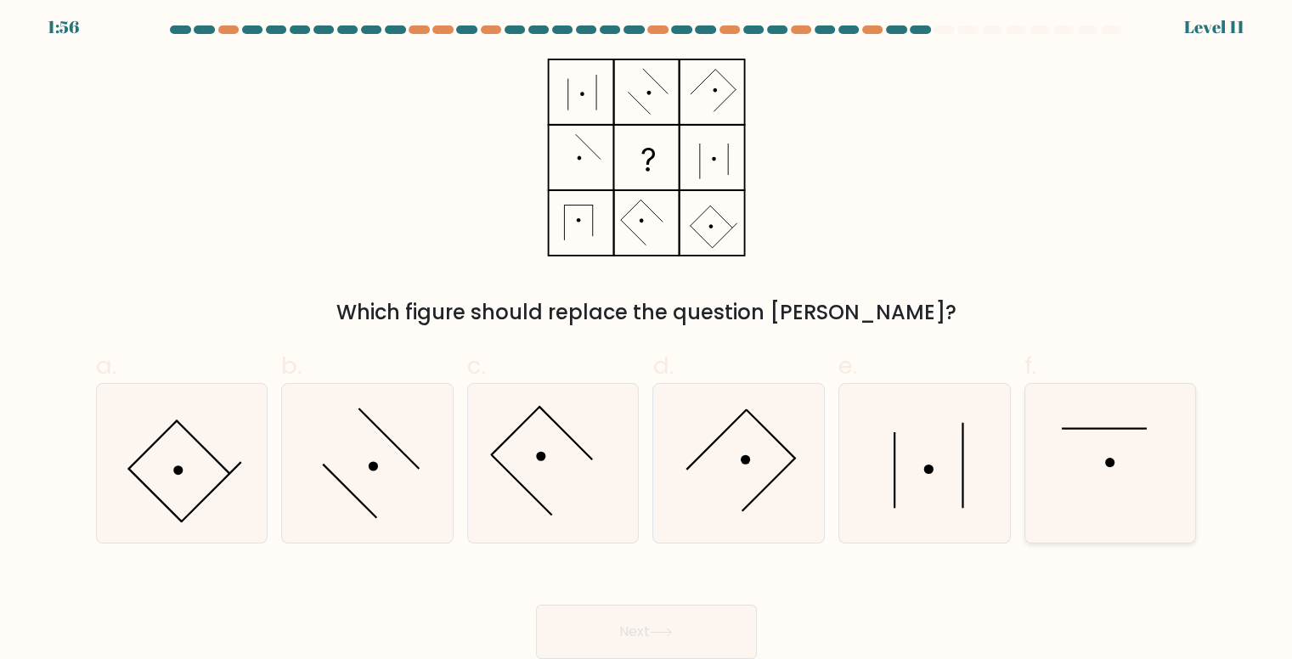
click at [1131, 457] on icon at bounding box center [1111, 463] width 159 height 159
click at [647, 335] on input "f." at bounding box center [647, 329] width 1 height 11
radio input "true"
click at [693, 633] on button "Next" at bounding box center [646, 632] width 221 height 54
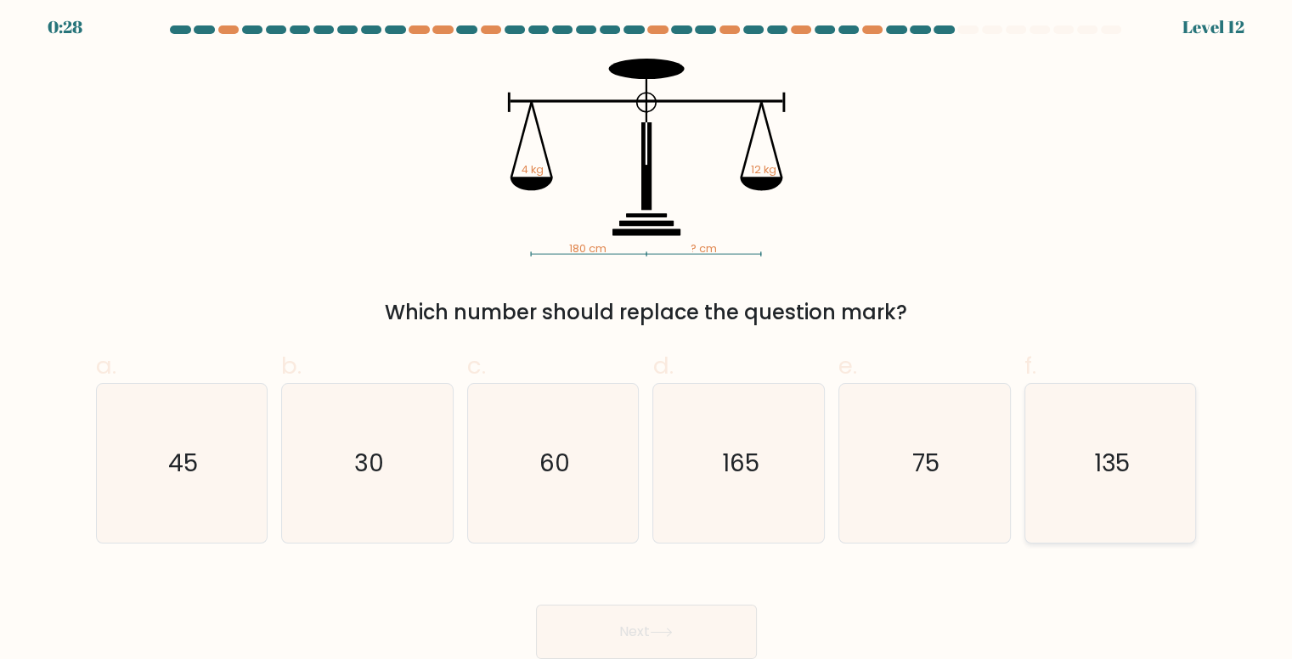
click at [1169, 387] on icon "135" at bounding box center [1111, 463] width 159 height 159
click at [647, 335] on input "f. 135" at bounding box center [647, 329] width 1 height 11
radio input "true"
click at [695, 622] on button "Next" at bounding box center [646, 632] width 221 height 54
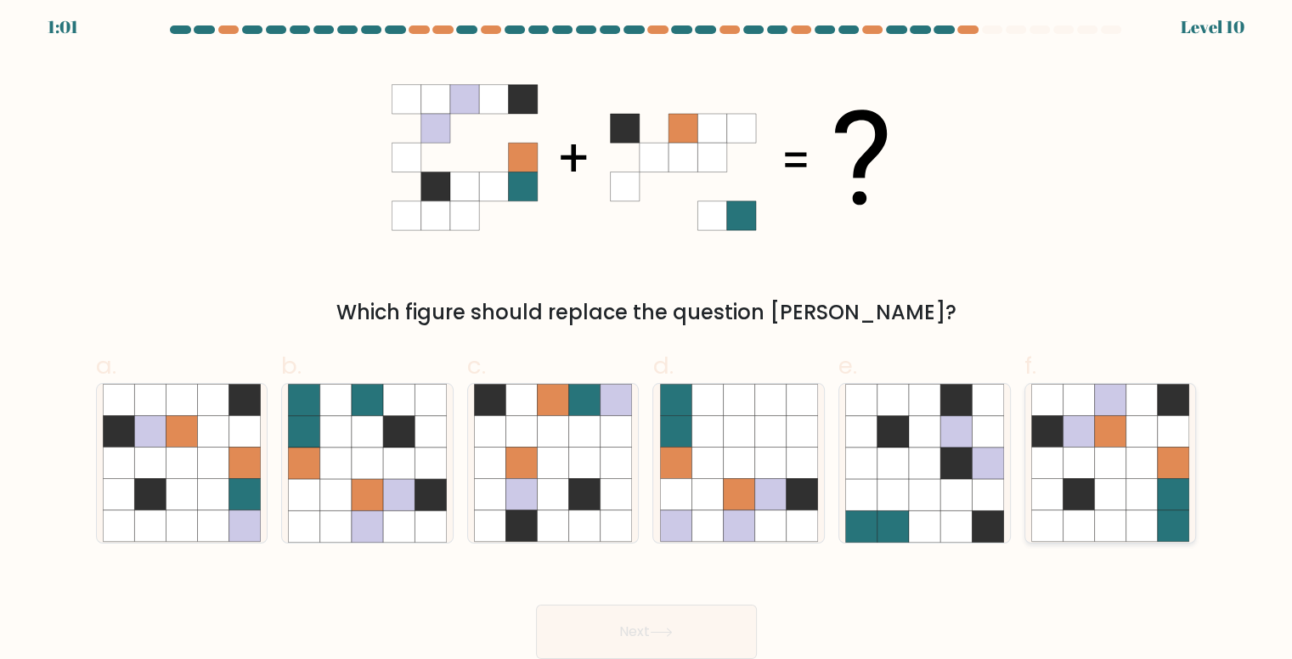
click at [1127, 534] on icon at bounding box center [1142, 526] width 31 height 31
click at [647, 335] on input "f." at bounding box center [647, 329] width 1 height 11
radio input "true"
click at [711, 609] on button "Next" at bounding box center [646, 632] width 221 height 54
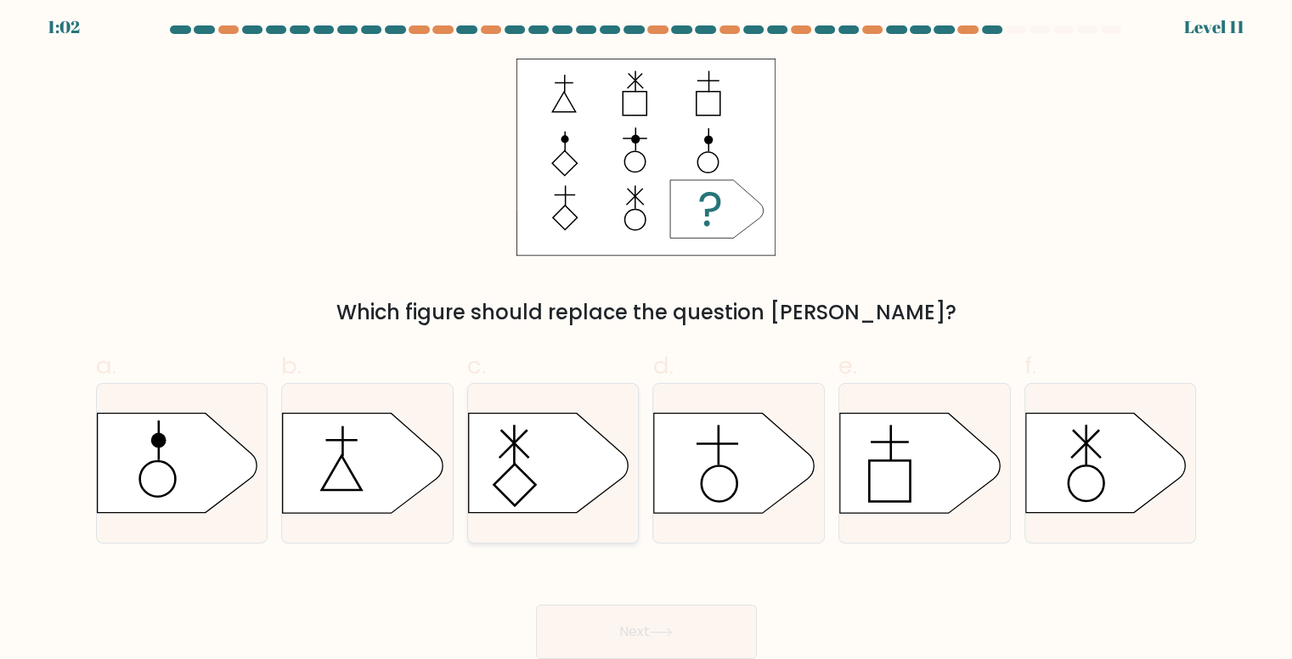
click at [564, 431] on icon at bounding box center [548, 463] width 160 height 99
click at [647, 335] on input "c." at bounding box center [647, 329] width 1 height 11
radio input "true"
click at [584, 624] on button "Next" at bounding box center [646, 632] width 221 height 54
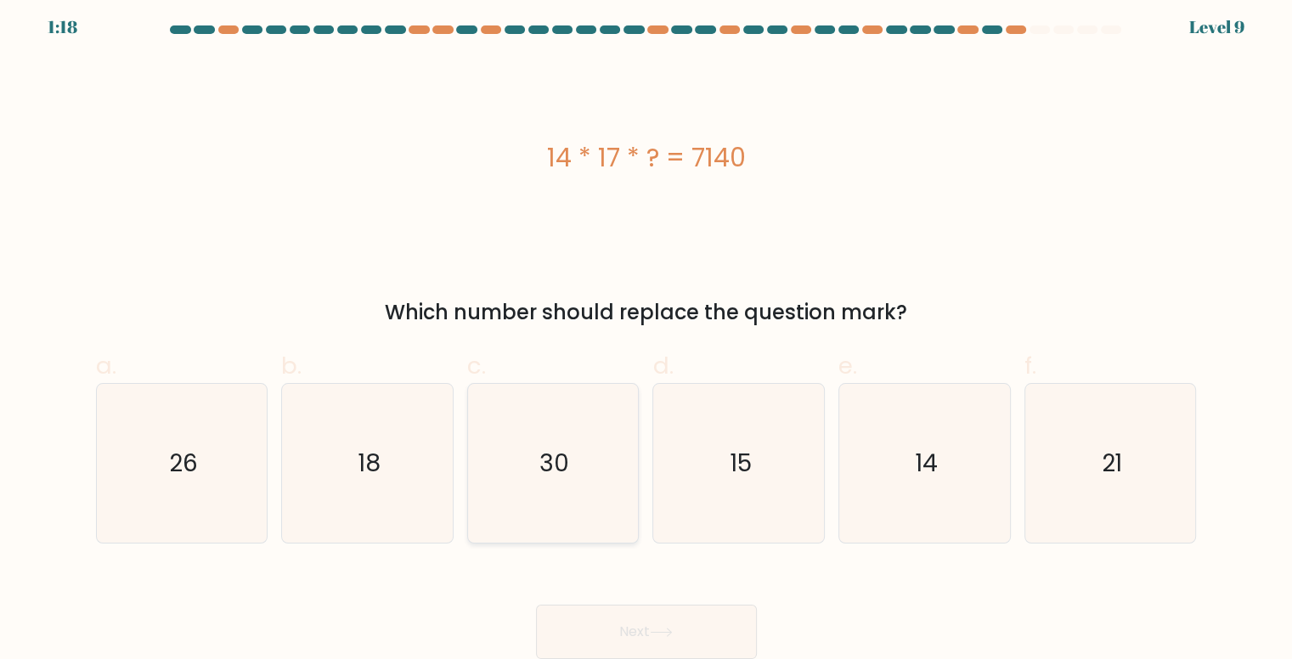
click at [523, 443] on icon "30" at bounding box center [553, 463] width 159 height 159
click at [647, 335] on input "c. 30" at bounding box center [647, 329] width 1 height 11
radio input "true"
click at [627, 619] on button "Next" at bounding box center [646, 632] width 221 height 54
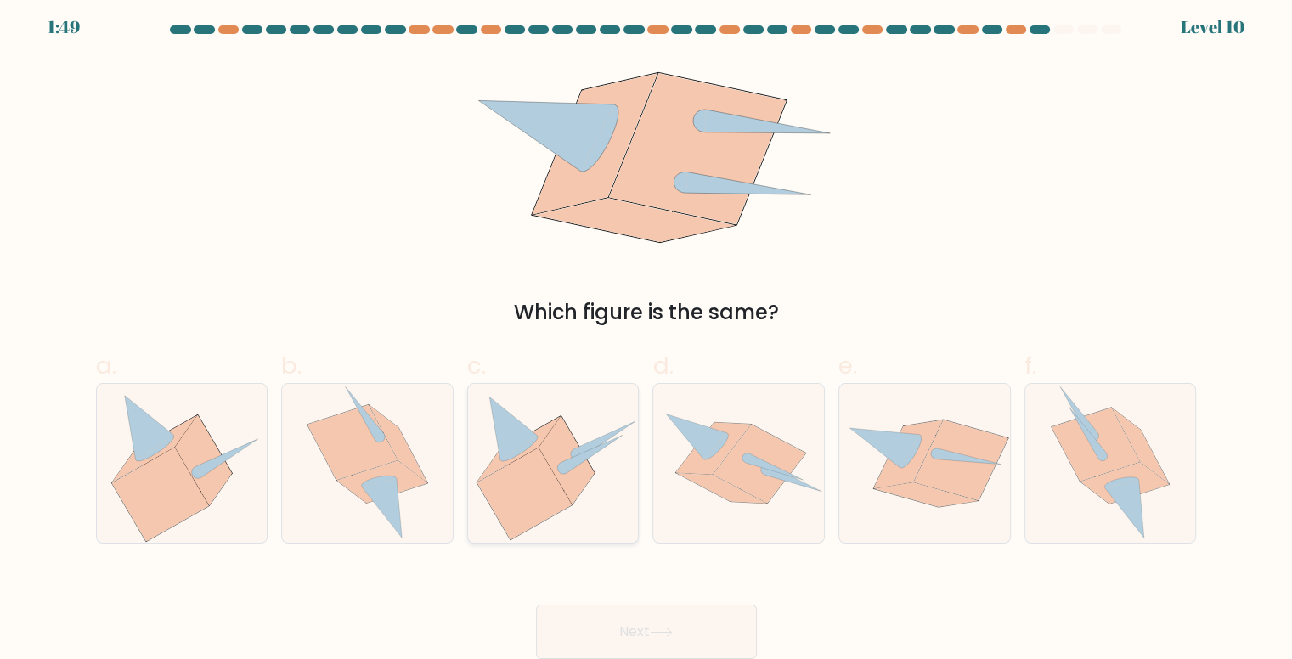
click at [488, 429] on icon at bounding box center [553, 463] width 171 height 155
click at [647, 335] on input "c." at bounding box center [647, 329] width 1 height 11
radio input "true"
click at [659, 642] on button "Next" at bounding box center [646, 632] width 221 height 54
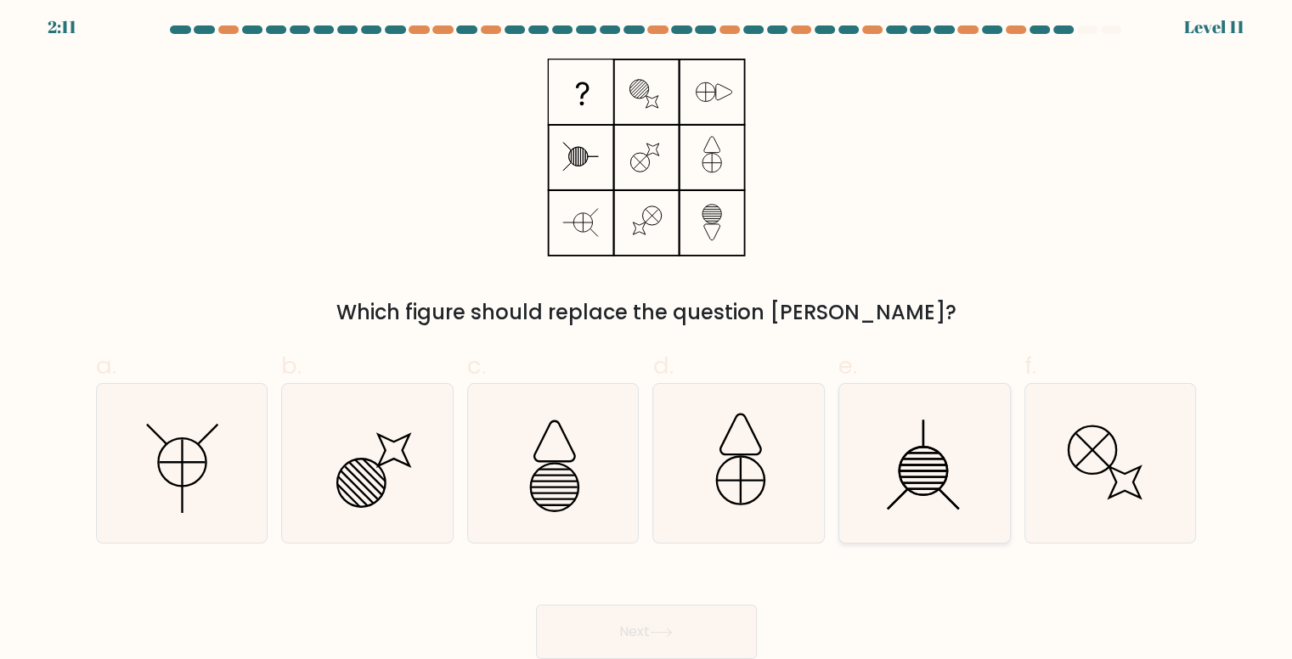
click at [882, 471] on icon at bounding box center [924, 463] width 159 height 159
click at [647, 335] on input "e." at bounding box center [647, 329] width 1 height 11
radio input "true"
click at [695, 640] on button "Next" at bounding box center [646, 632] width 221 height 54
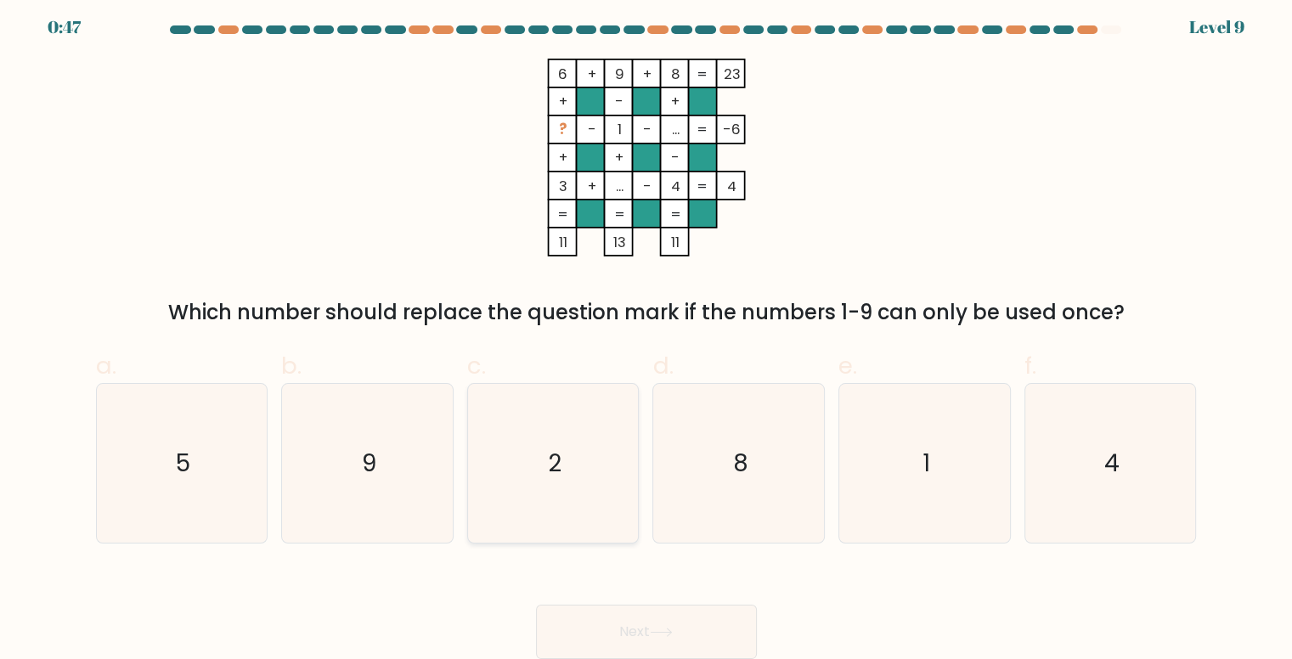
click at [547, 483] on icon "2" at bounding box center [553, 463] width 159 height 159
click at [647, 335] on input "c. 2" at bounding box center [647, 329] width 1 height 11
radio input "true"
click at [643, 629] on button "Next" at bounding box center [646, 632] width 221 height 54
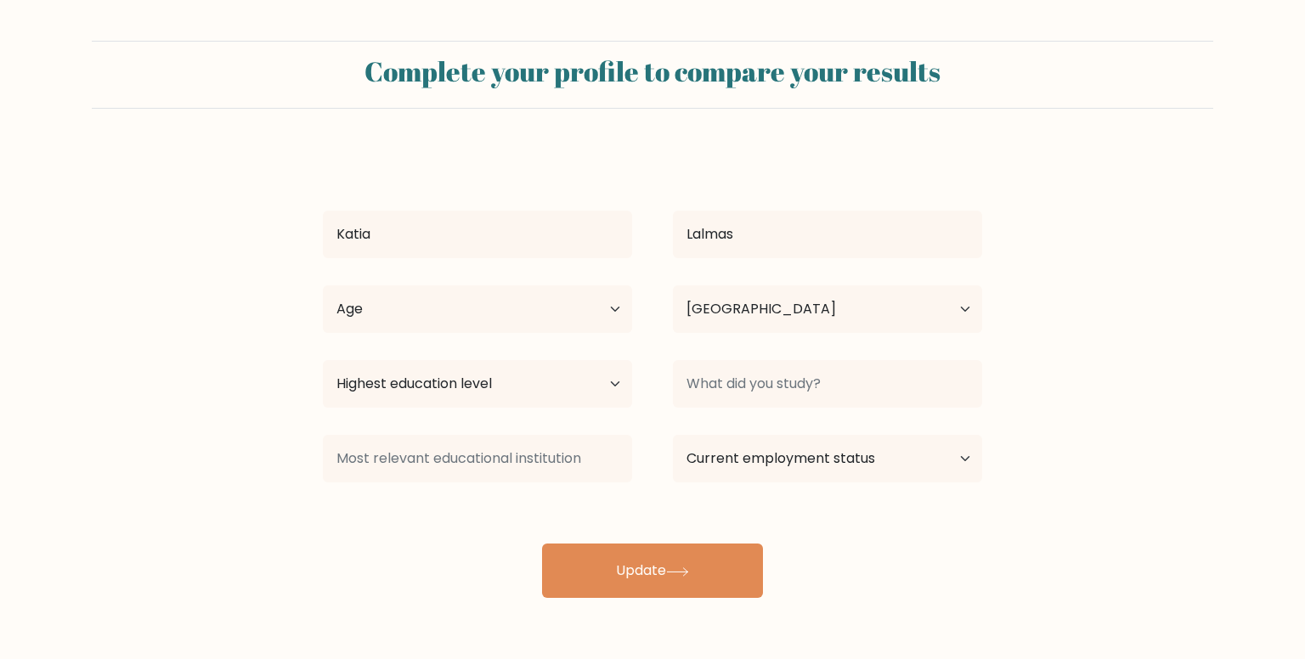
select select "ES"
drag, startPoint x: 517, startPoint y: 420, endPoint x: 576, endPoint y: 318, distance: 118.0
click at [576, 318] on div "Katia Lalmas Age Under 18 years old 18-24 years old 25-34 years old 35-44 years…" at bounding box center [653, 374] width 680 height 449
click at [576, 318] on select "Age Under 18 years old 18-24 years old 25-34 years old 35-44 years old 45-54 ye…" at bounding box center [477, 310] width 309 height 48
select select "18_24"
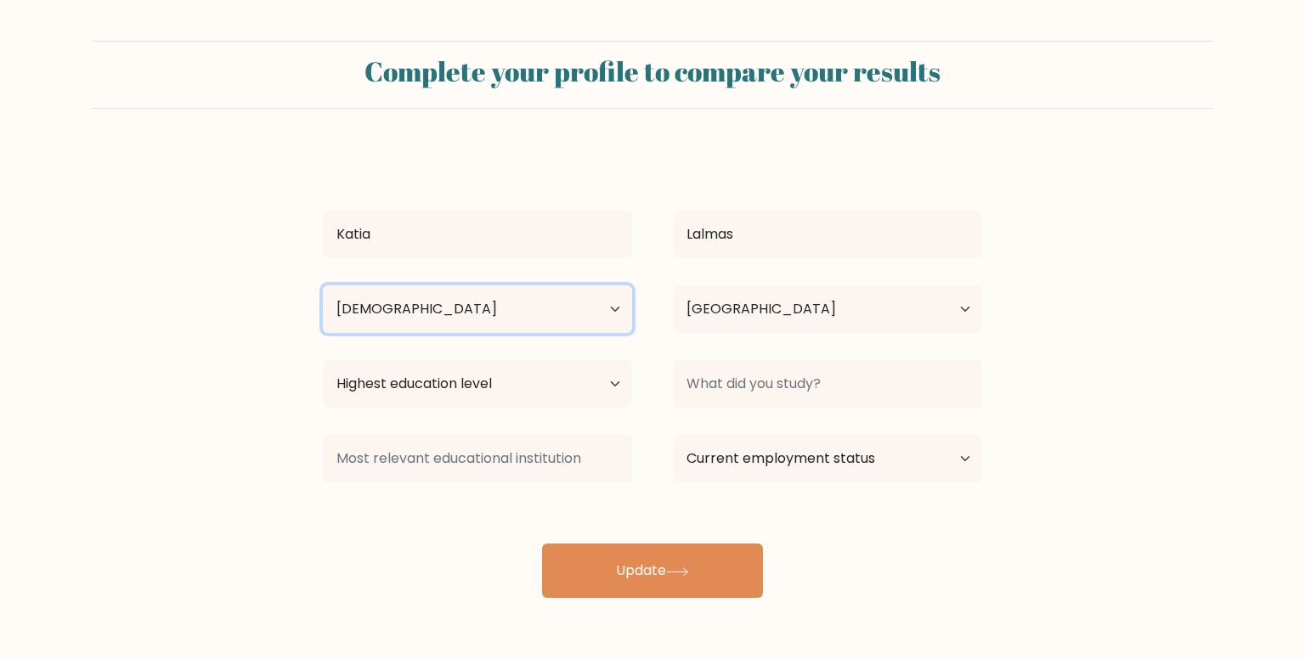
click at [323, 286] on select "Age Under 18 years old 18-24 years old 25-34 years old 35-44 years old 45-54 ye…" at bounding box center [477, 310] width 309 height 48
click at [542, 375] on select "Highest education level No schooling Primary Lower Secondary Upper Secondary Oc…" at bounding box center [477, 384] width 309 height 48
select select "bachelors_degree"
click at [323, 360] on select "Highest education level No schooling Primary Lower Secondary Upper Secondary Oc…" at bounding box center [477, 384] width 309 height 48
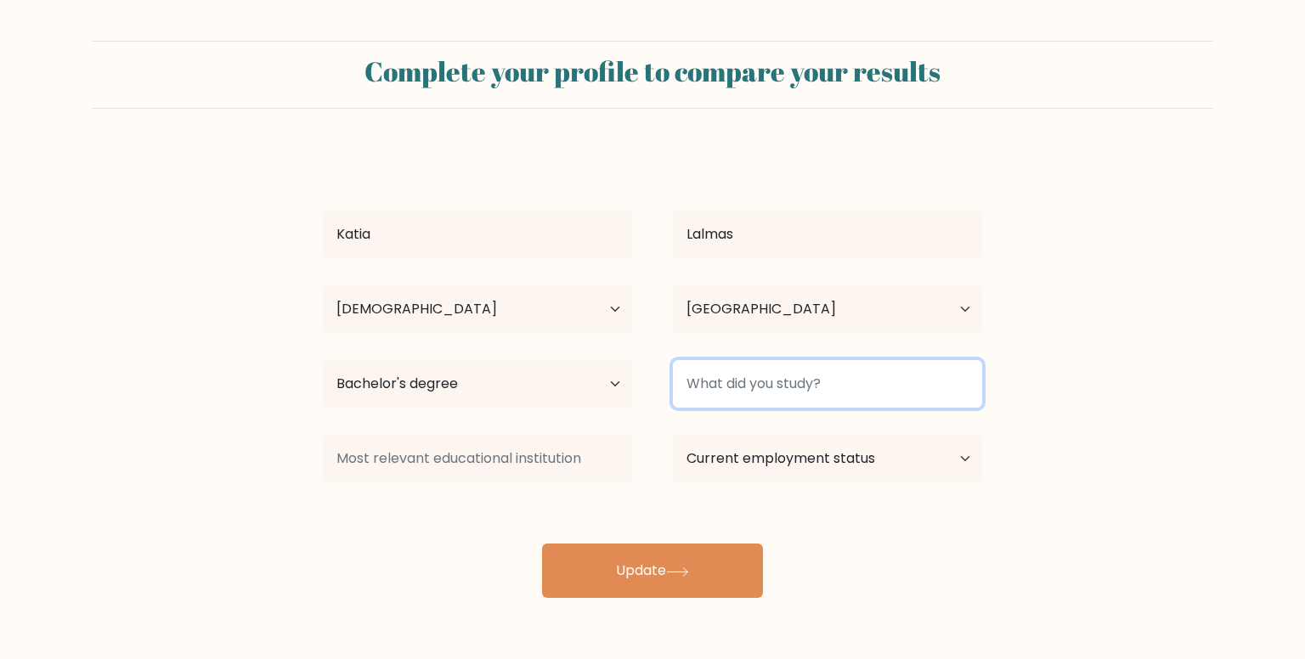
click at [773, 387] on input at bounding box center [827, 384] width 309 height 48
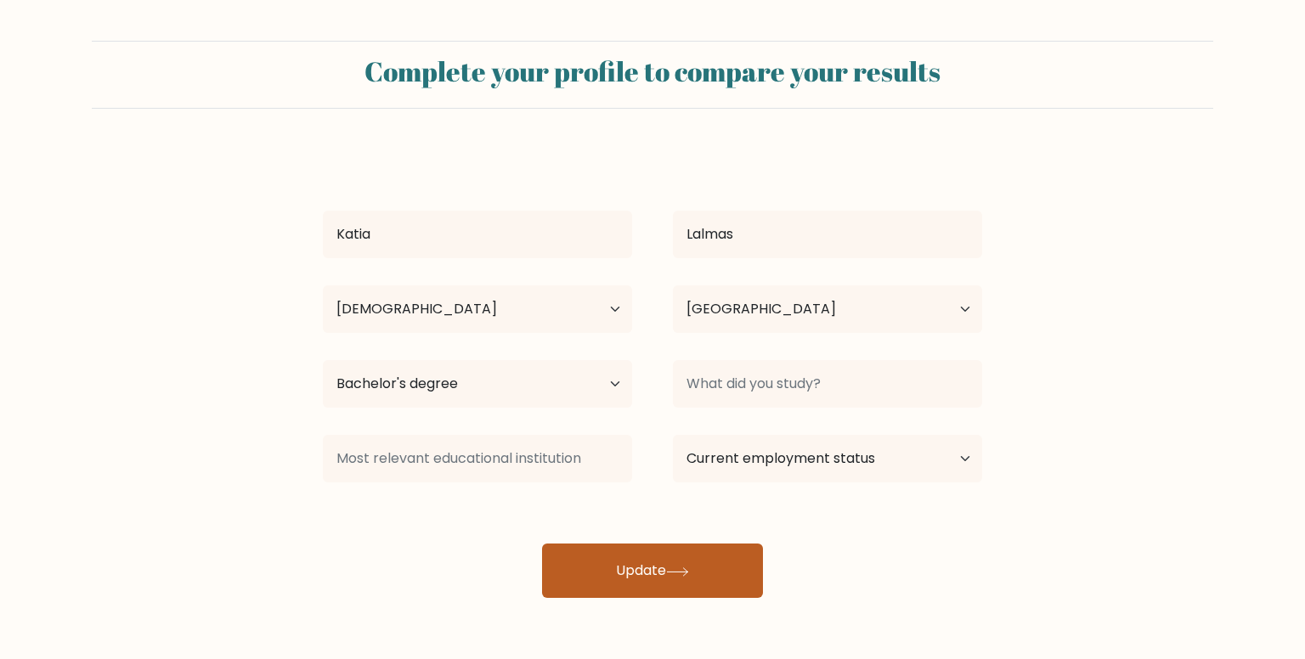
click at [659, 567] on button "Update" at bounding box center [652, 571] width 221 height 54
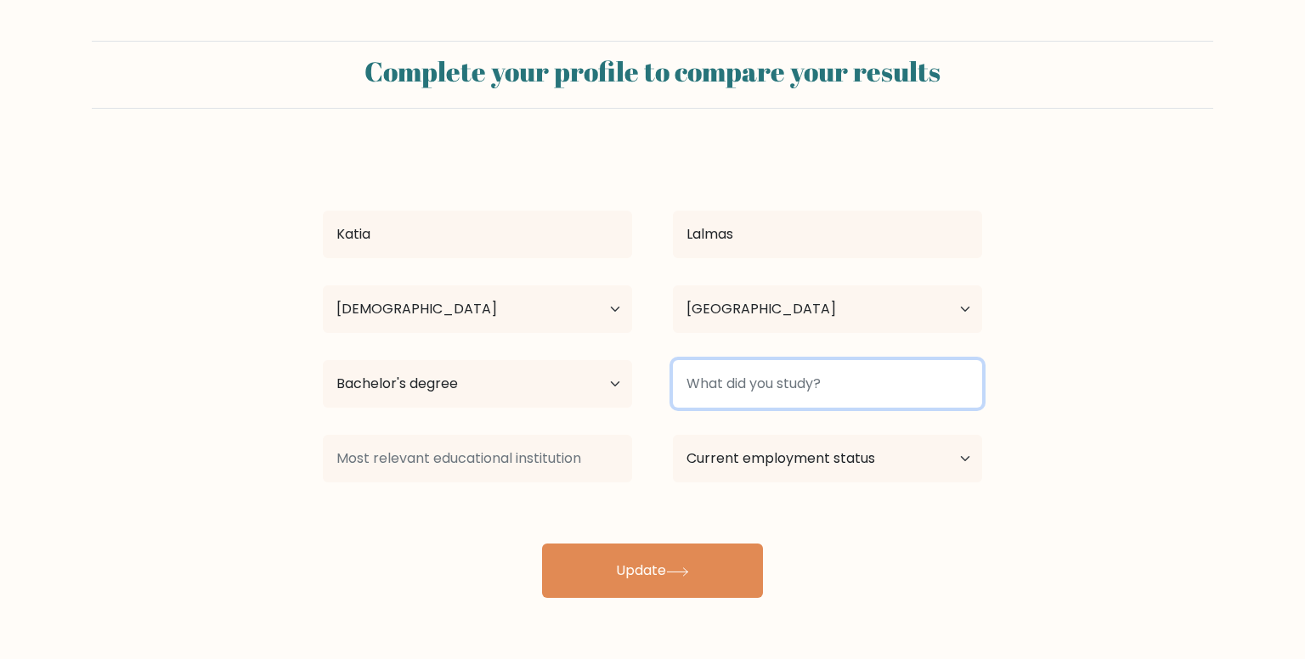
click at [768, 388] on input at bounding box center [827, 384] width 309 height 48
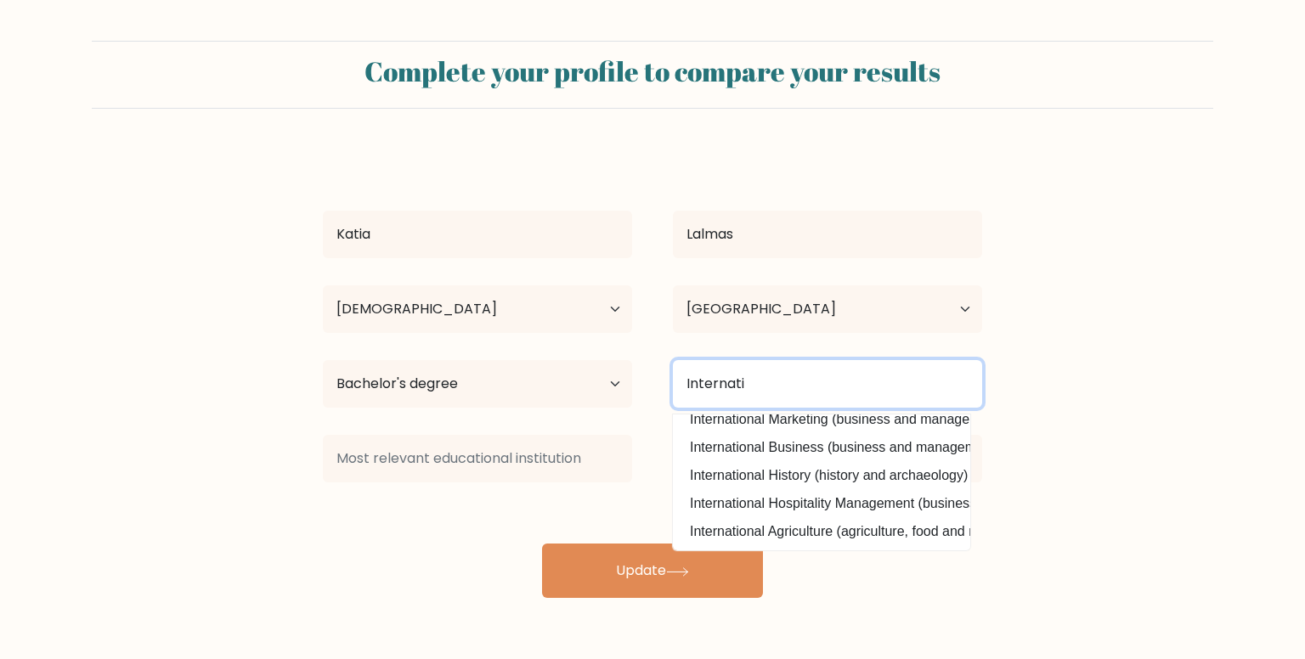
scroll to position [166, 0]
click at [782, 392] on input "Internati" at bounding box center [827, 384] width 309 height 48
drag, startPoint x: 782, startPoint y: 392, endPoint x: 802, endPoint y: 427, distance: 40.4
click at [802, 415] on div "Internati International Studies (politics) International Economics (economics) …" at bounding box center [828, 383] width 350 height 61
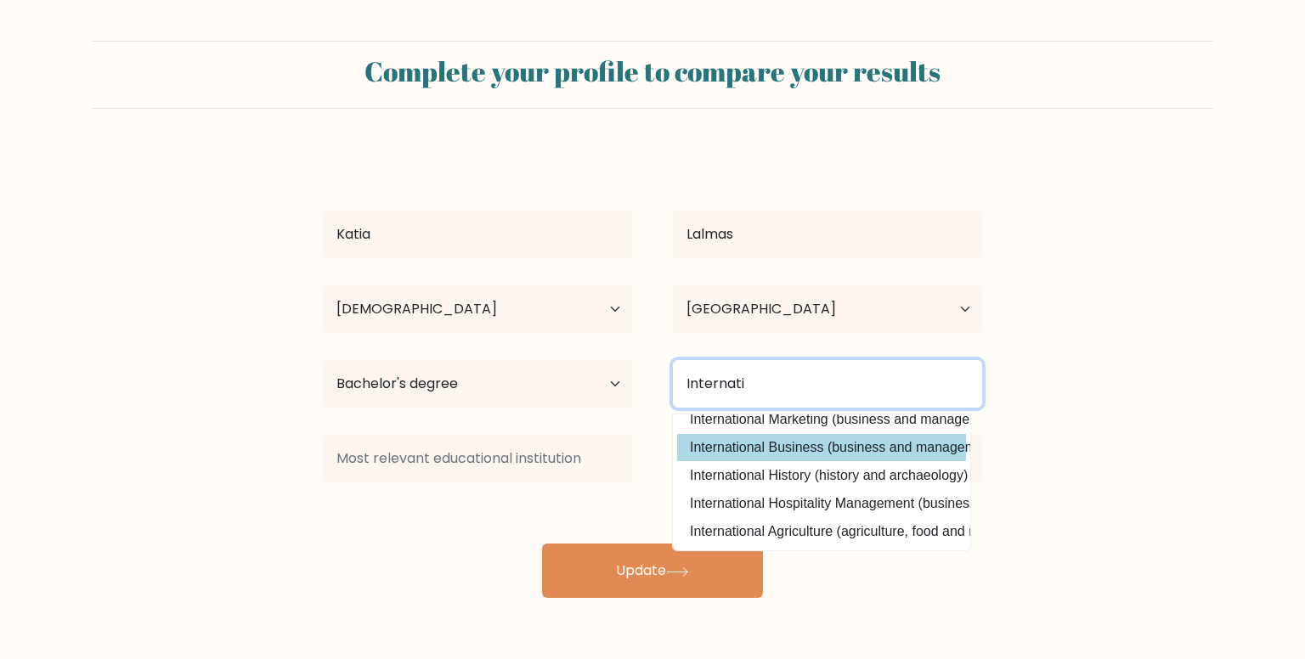
type input "Internati"
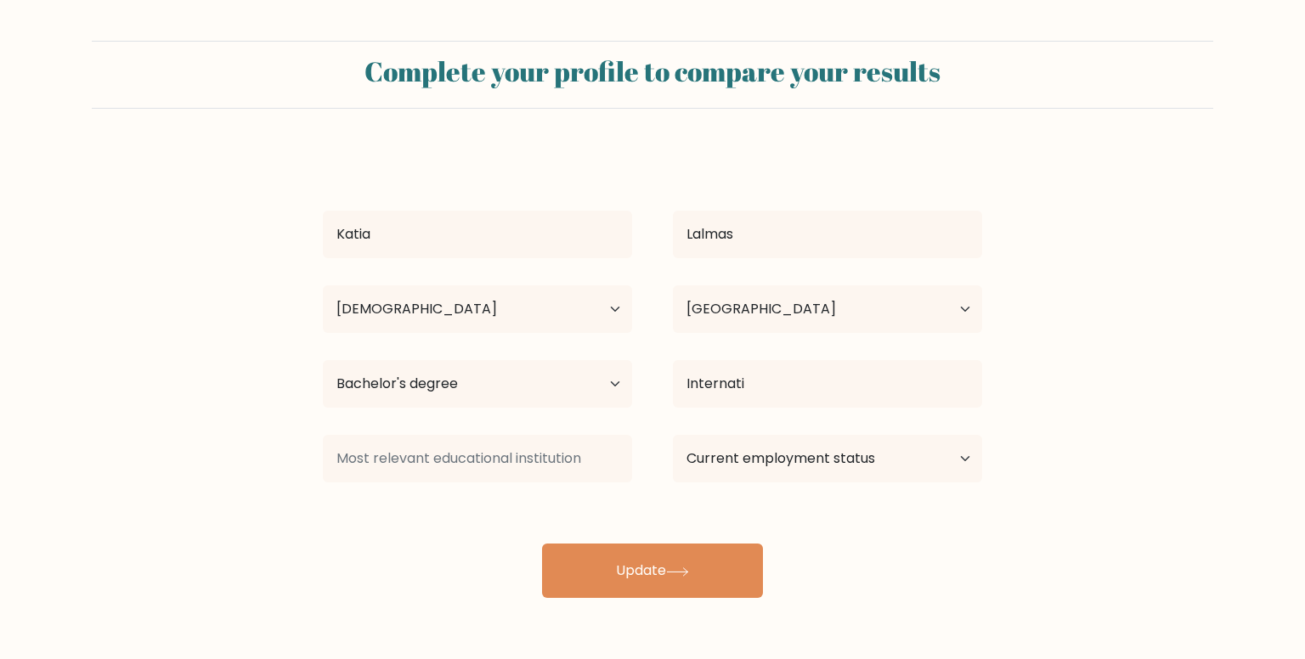
click at [802, 427] on div "Katia Lalmas Age Under 18 years old 18-24 years old 25-34 years old 35-44 years…" at bounding box center [653, 374] width 680 height 449
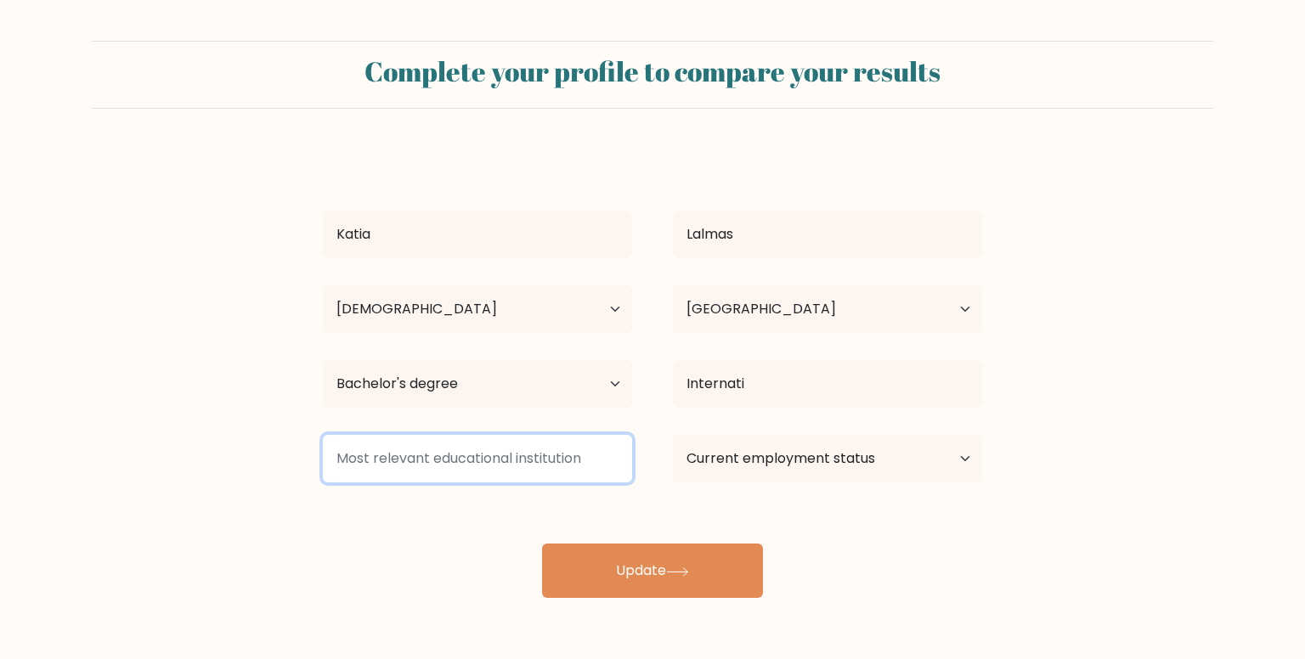
click at [577, 468] on input at bounding box center [477, 459] width 309 height 48
type input "IBP"
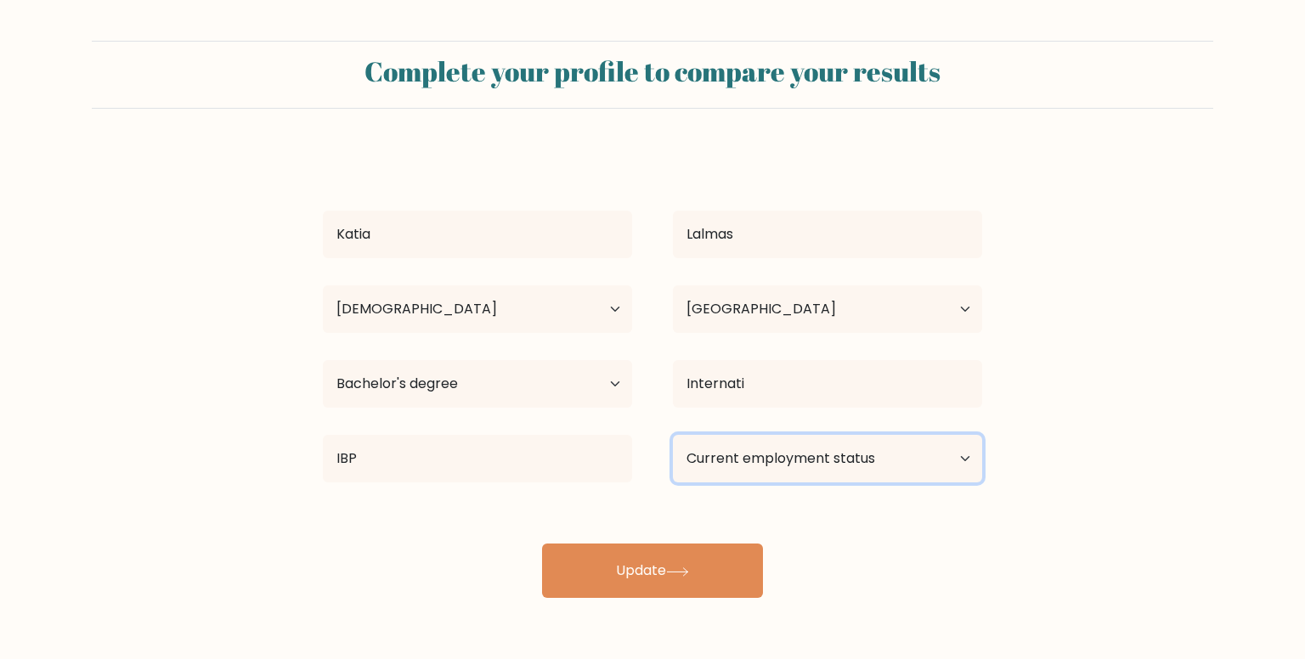
click at [781, 439] on select "Current employment status Employed Student Retired Other / prefer not to answer" at bounding box center [827, 459] width 309 height 48
select select "student"
click at [673, 435] on select "Current employment status Employed Student Retired Other / prefer not to answer" at bounding box center [827, 459] width 309 height 48
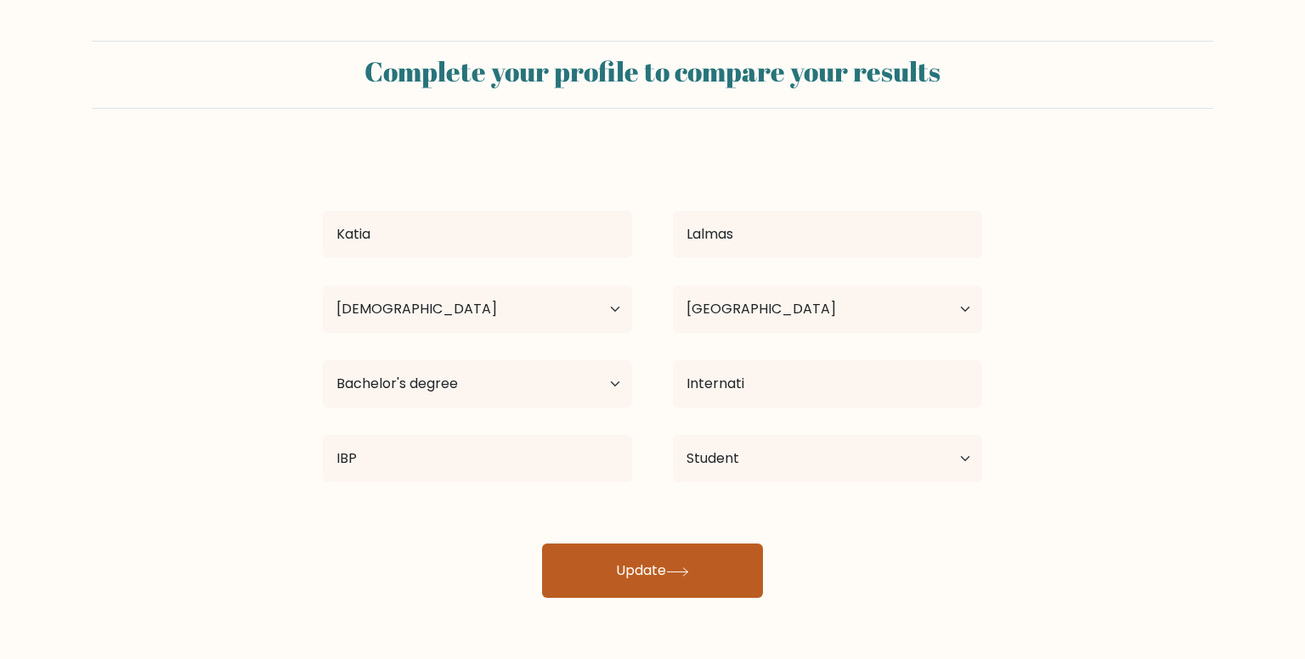
click at [704, 573] on button "Update" at bounding box center [652, 571] width 221 height 54
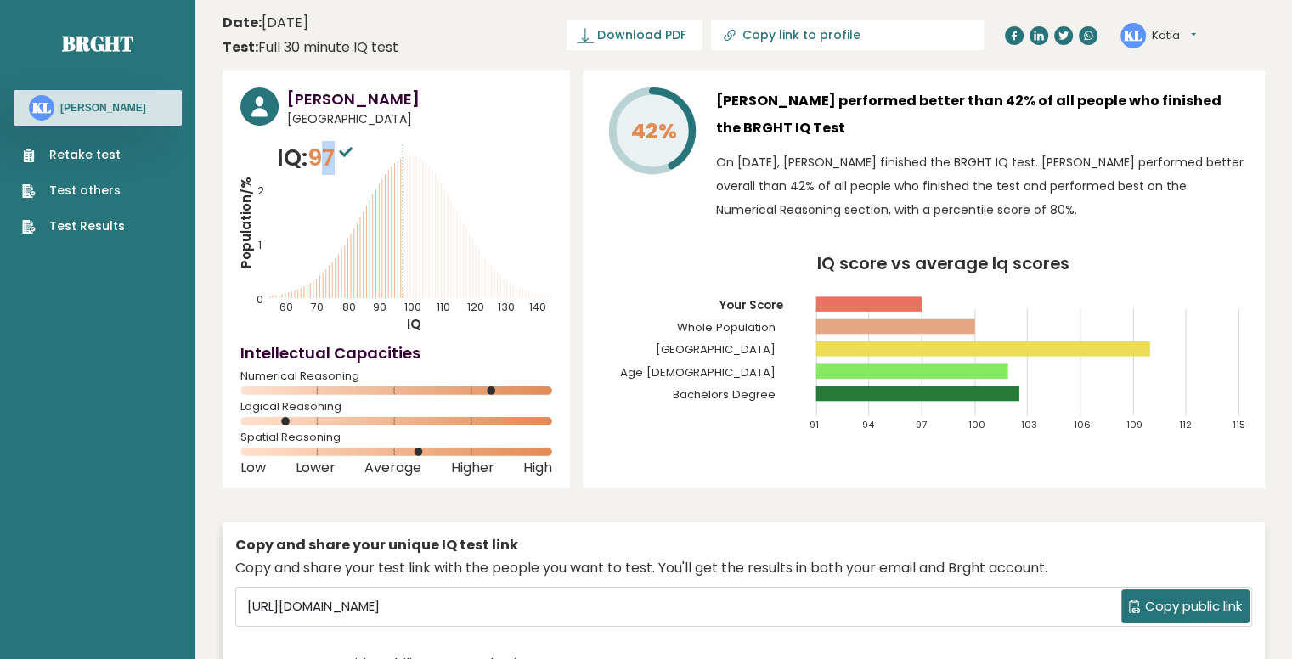
drag, startPoint x: 323, startPoint y: 161, endPoint x: 334, endPoint y: 165, distance: 11.6
click at [334, 165] on span "97" at bounding box center [332, 157] width 49 height 31
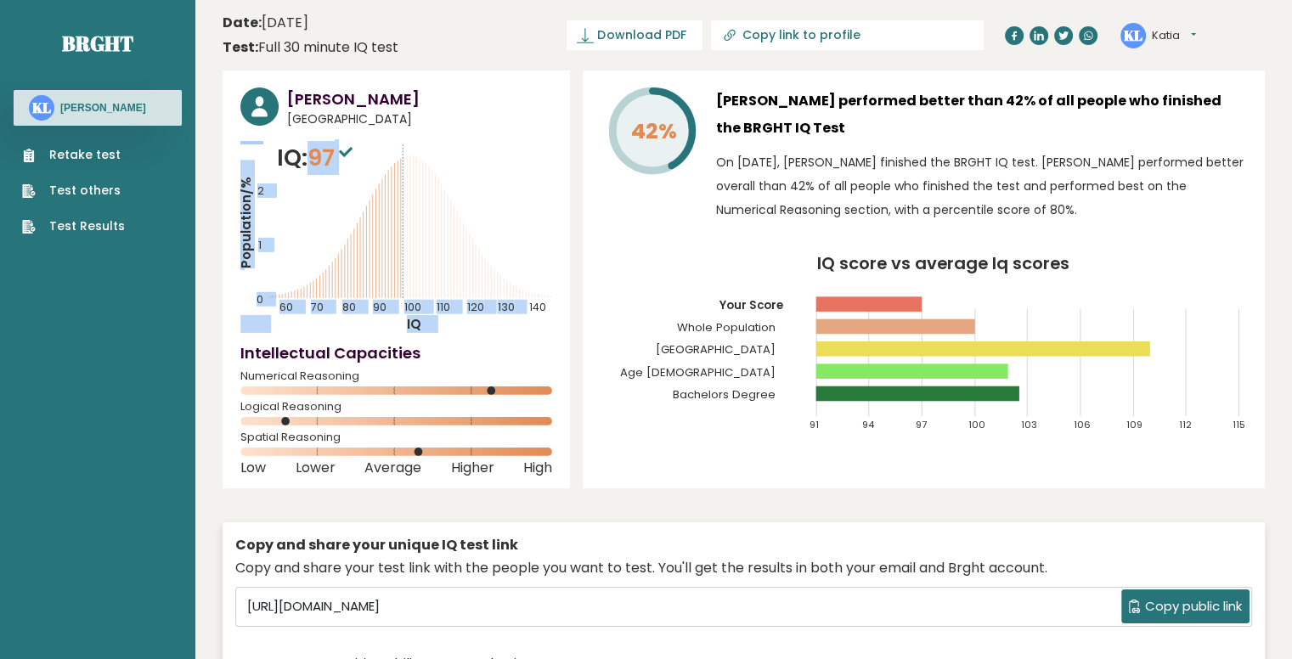
drag, startPoint x: 314, startPoint y: 156, endPoint x: 323, endPoint y: 130, distance: 28.0
click at [323, 130] on div "[PERSON_NAME] [GEOGRAPHIC_DATA] IQ: 97 Population/% IQ 0 1 2 60 70 80 90 100 11…" at bounding box center [397, 280] width 348 height 418
drag, startPoint x: 309, startPoint y: 143, endPoint x: 342, endPoint y: 191, distance: 58.2
click at [342, 191] on div "IQ: 97 Population/% IQ 0 1 2 60 70 80 90 100 110 120 130 140" at bounding box center [396, 237] width 312 height 192
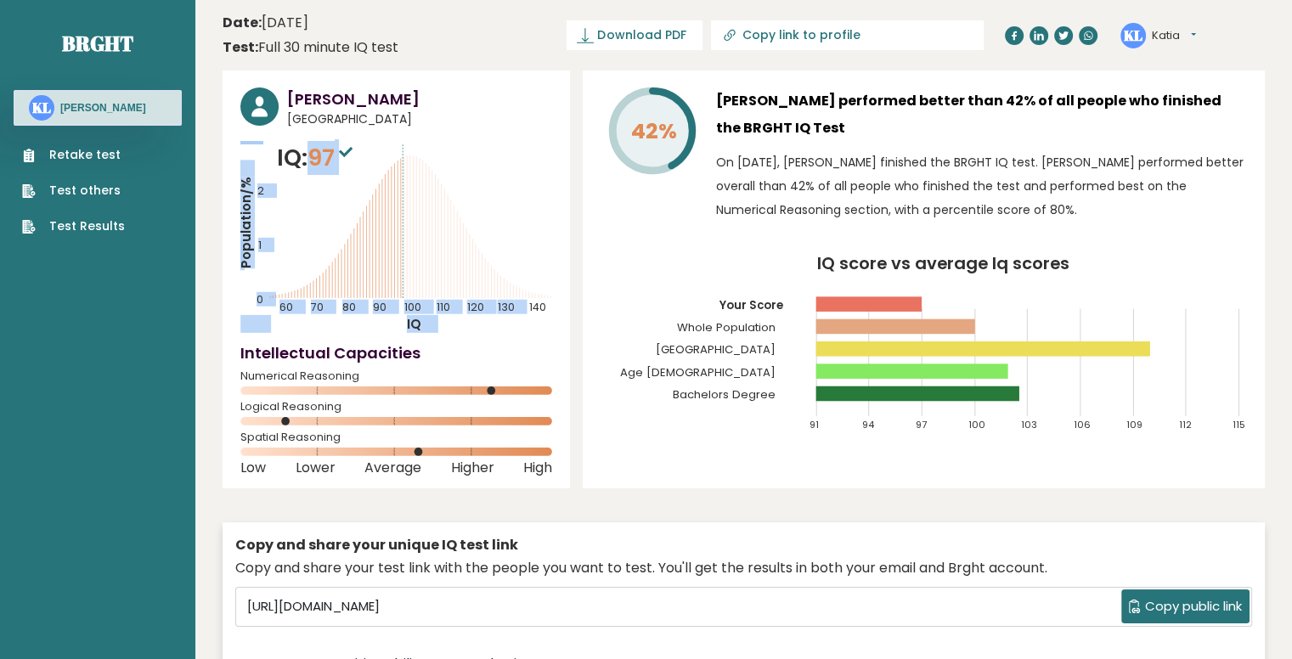
click at [342, 191] on icon "Population/% IQ 0 1 2 60 70 80 90 100 110 120 130 140" at bounding box center [396, 237] width 312 height 192
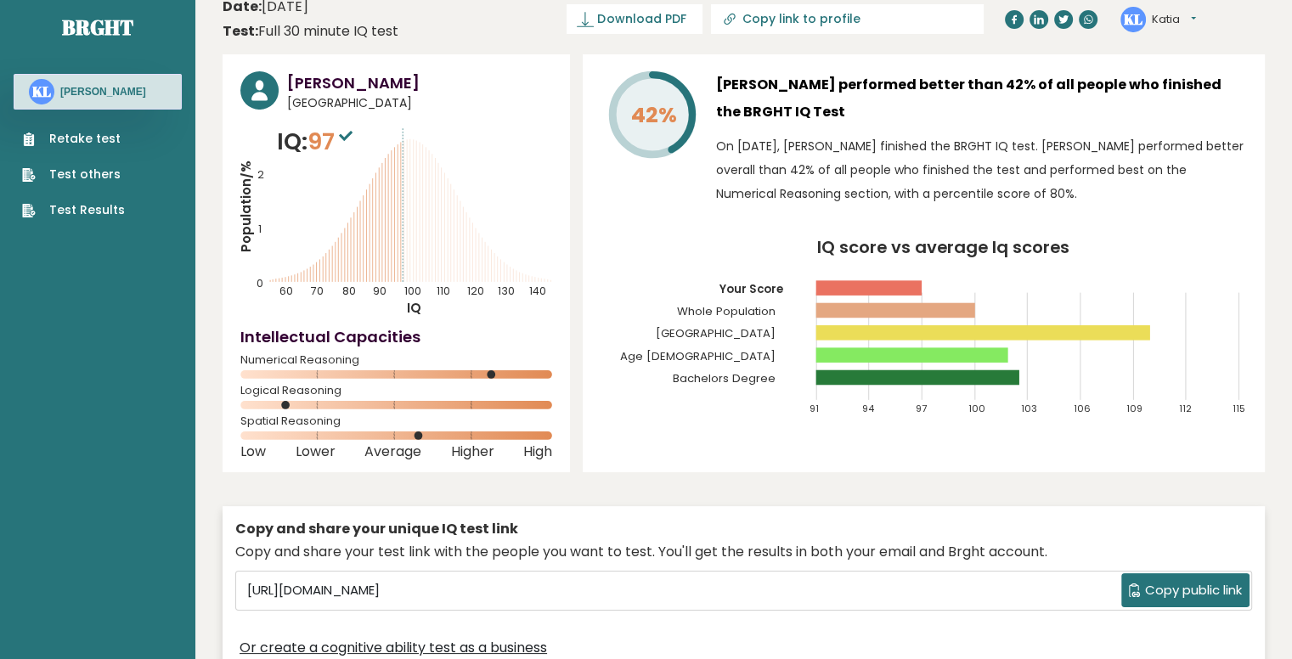
scroll to position [17, 0]
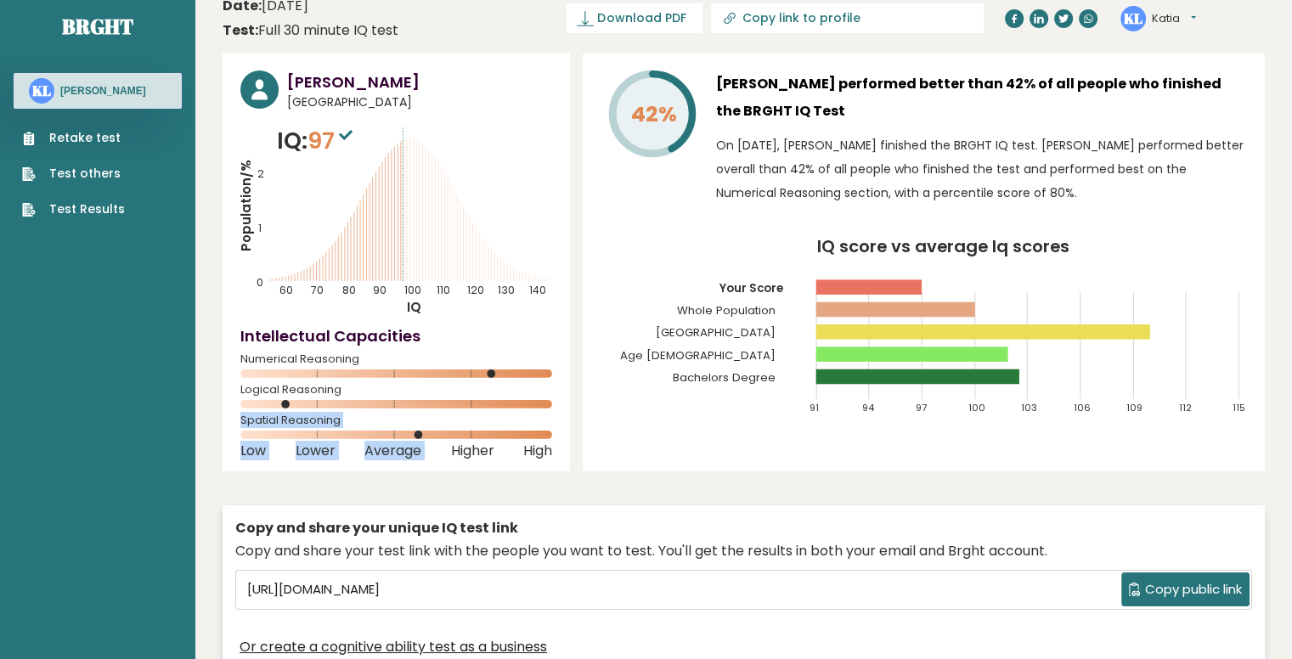
drag, startPoint x: 286, startPoint y: 398, endPoint x: 442, endPoint y: 460, distance: 168.2
click at [442, 460] on div "[PERSON_NAME] [GEOGRAPHIC_DATA] IQ: 97 Population/% IQ 0 1 2 60 70 80 90 100 11…" at bounding box center [397, 263] width 348 height 418
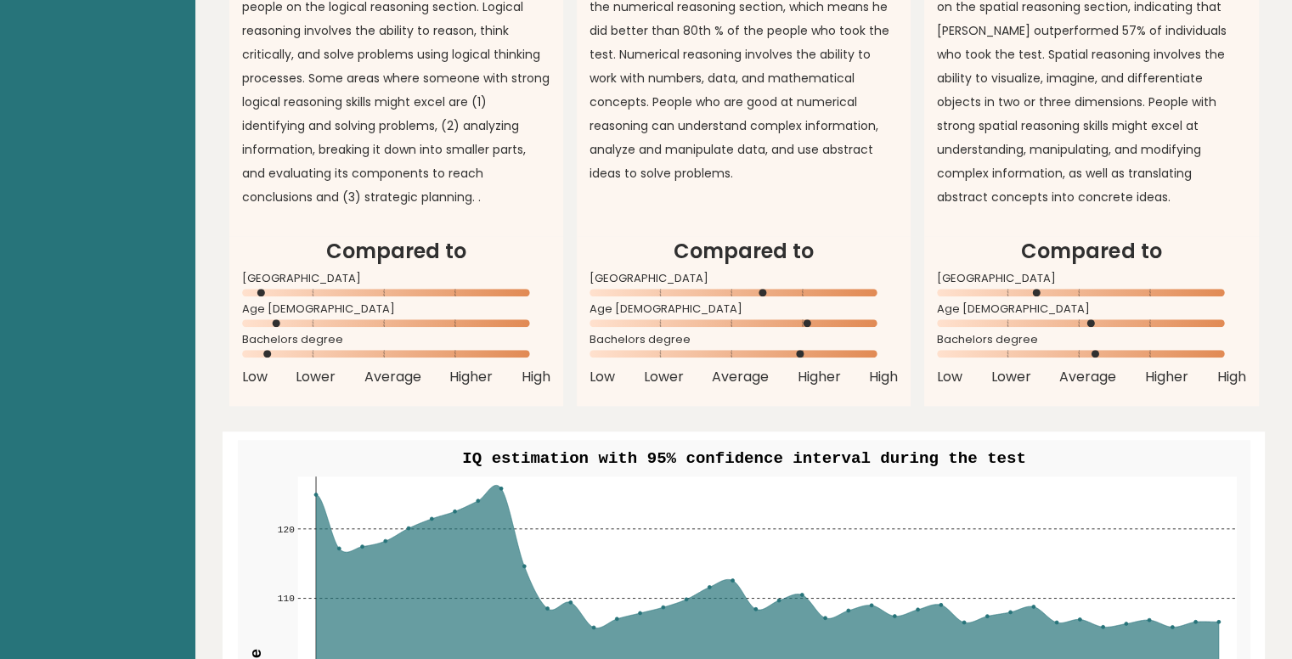
scroll to position [1563, 0]
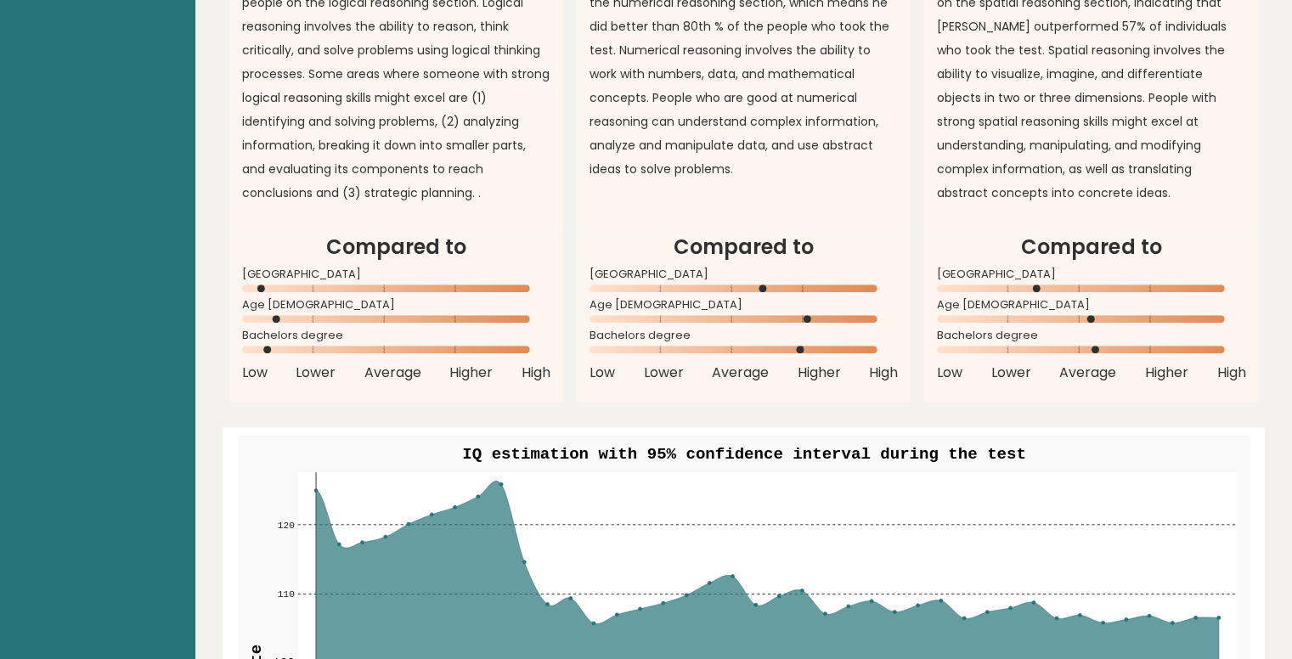
click at [545, 387] on article "Compared to [GEOGRAPHIC_DATA] Age [DEMOGRAPHIC_DATA] Bachelors degree Low Lower…" at bounding box center [396, 317] width 334 height 170
click at [472, 392] on article "Compared to [GEOGRAPHIC_DATA] Age [DEMOGRAPHIC_DATA] Bachelors degree Low Lower…" at bounding box center [396, 317] width 334 height 170
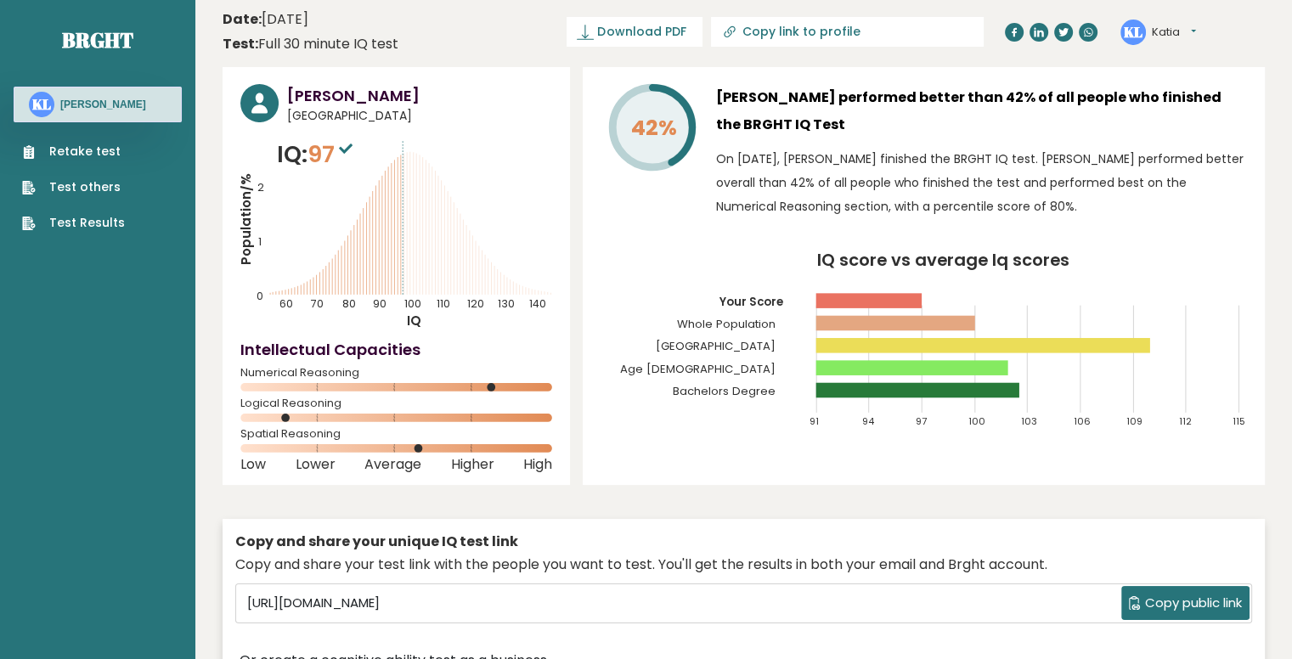
scroll to position [0, 0]
